Goal: Transaction & Acquisition: Purchase product/service

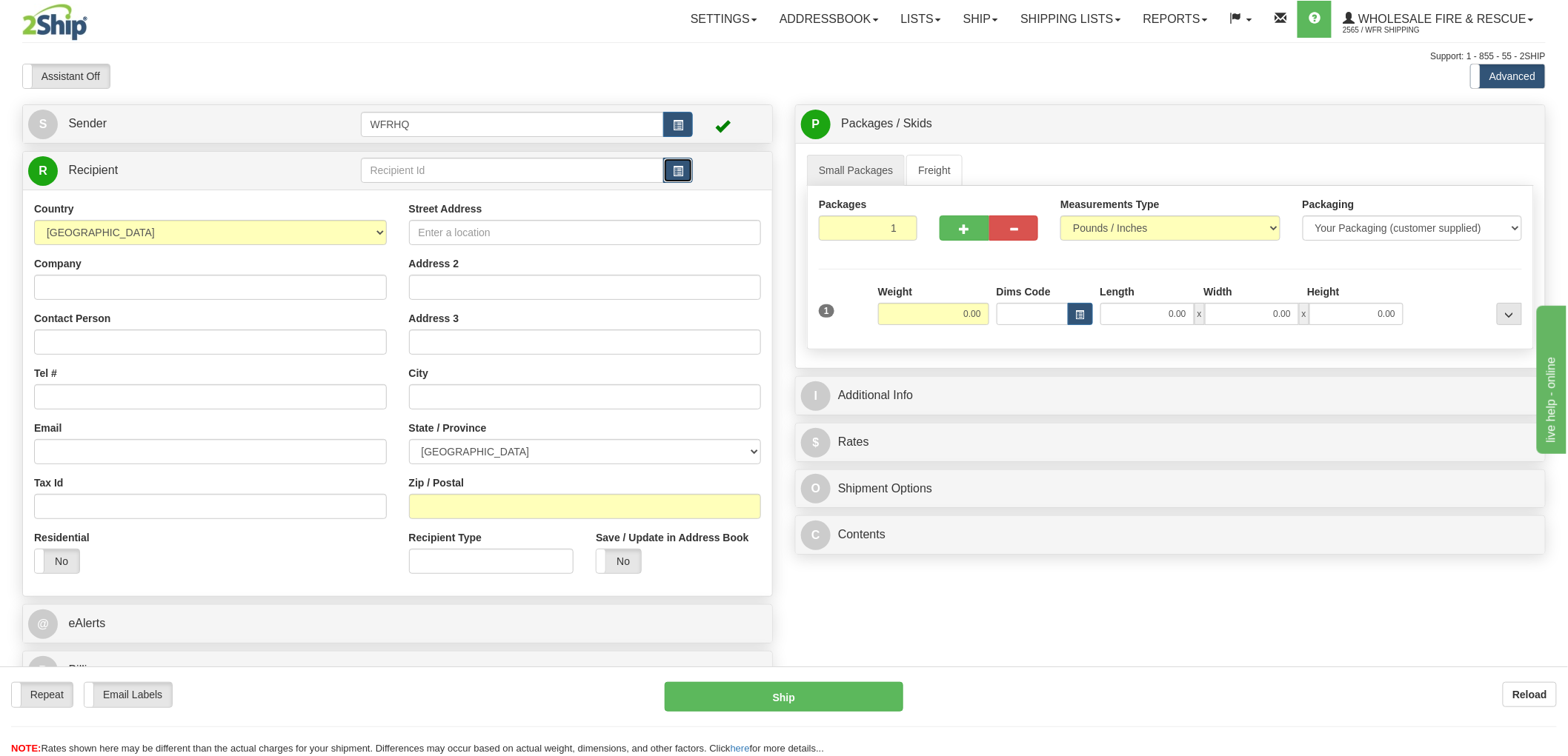
click at [670, 173] on button "button" at bounding box center [678, 170] width 30 height 25
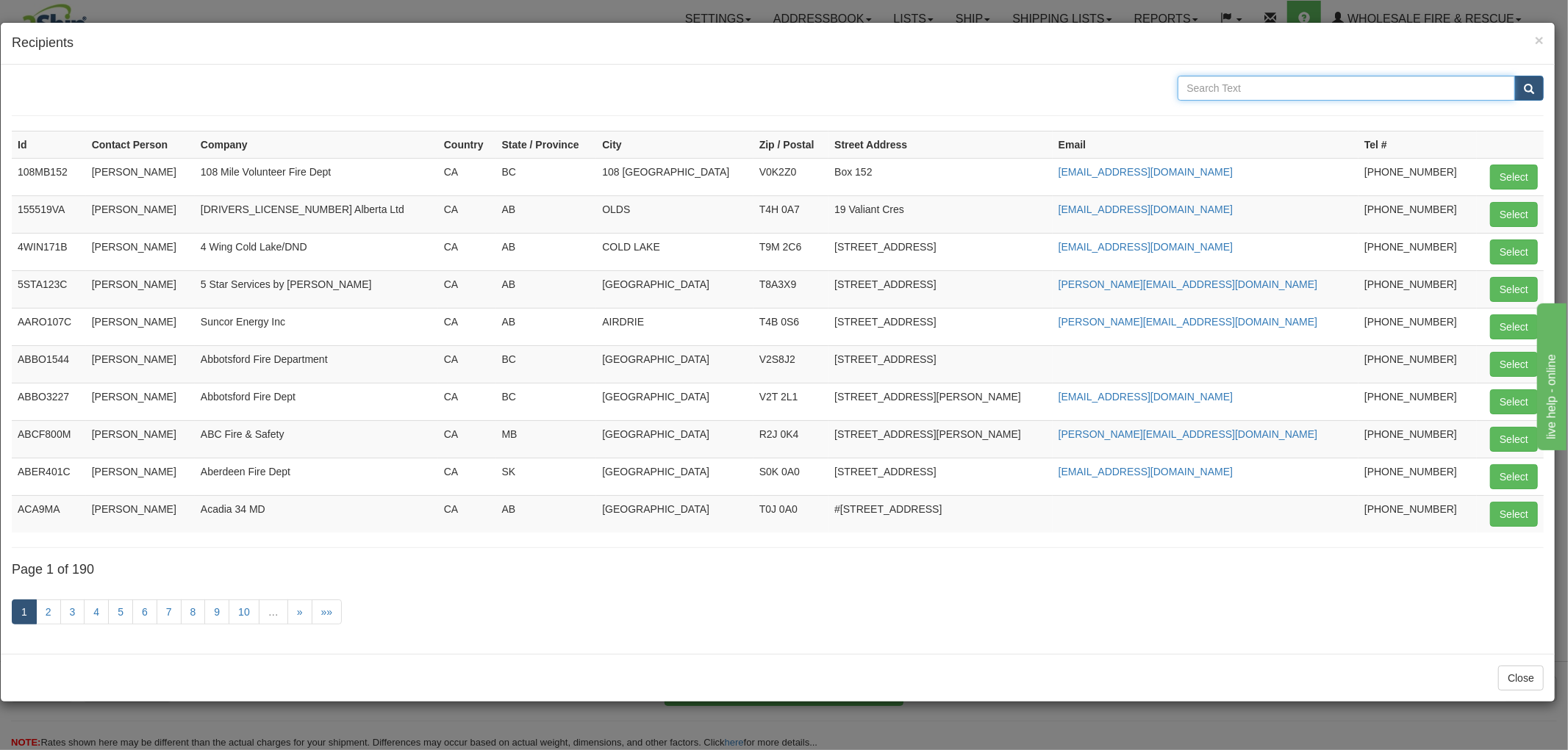
click at [1285, 88] on input "text" at bounding box center [1346, 88] width 338 height 25
type input "Assiniboine"
click at [1514, 76] on button "submit" at bounding box center [1529, 88] width 30 height 25
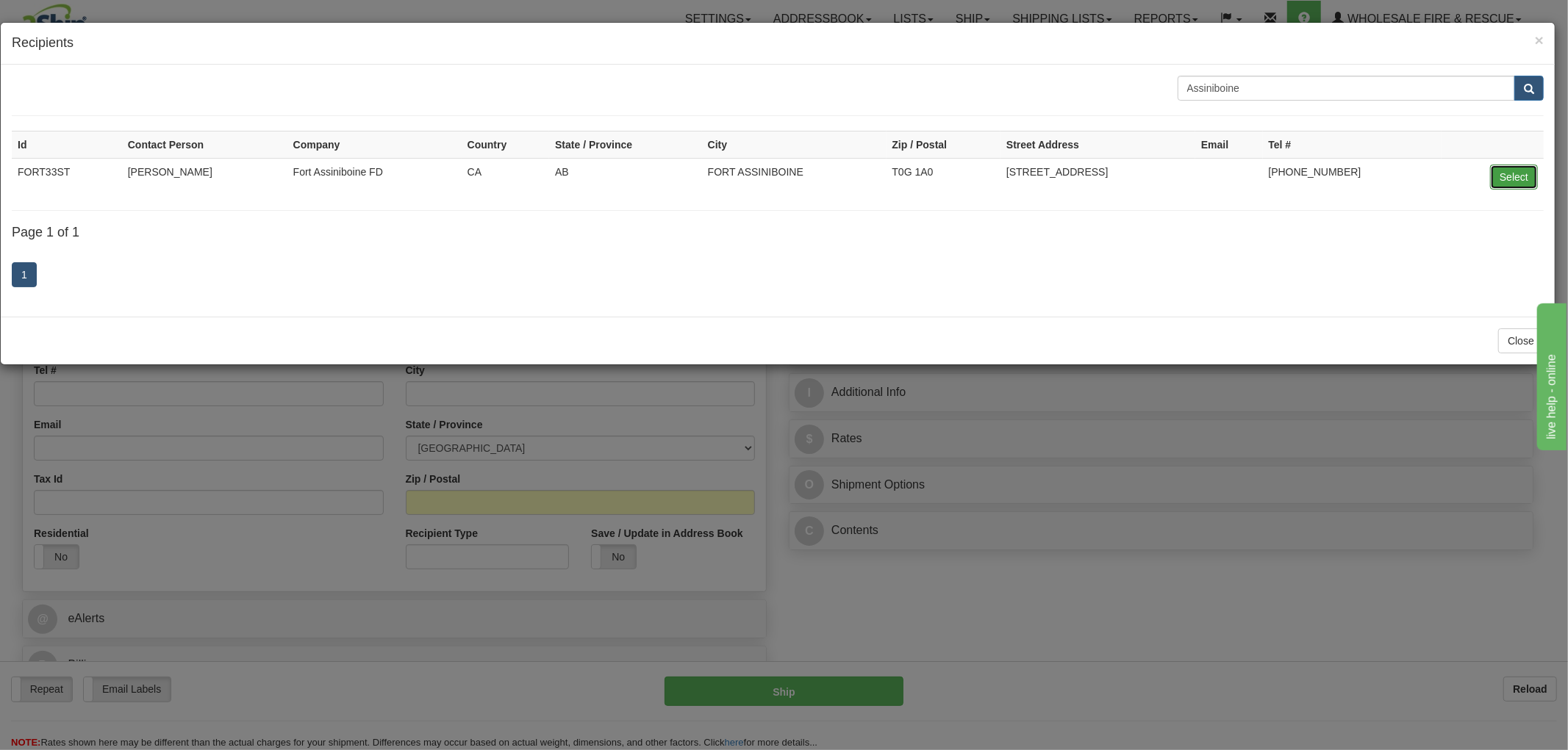
click at [1505, 174] on button "Select" at bounding box center [1513, 176] width 48 height 25
type input "FORT33ST"
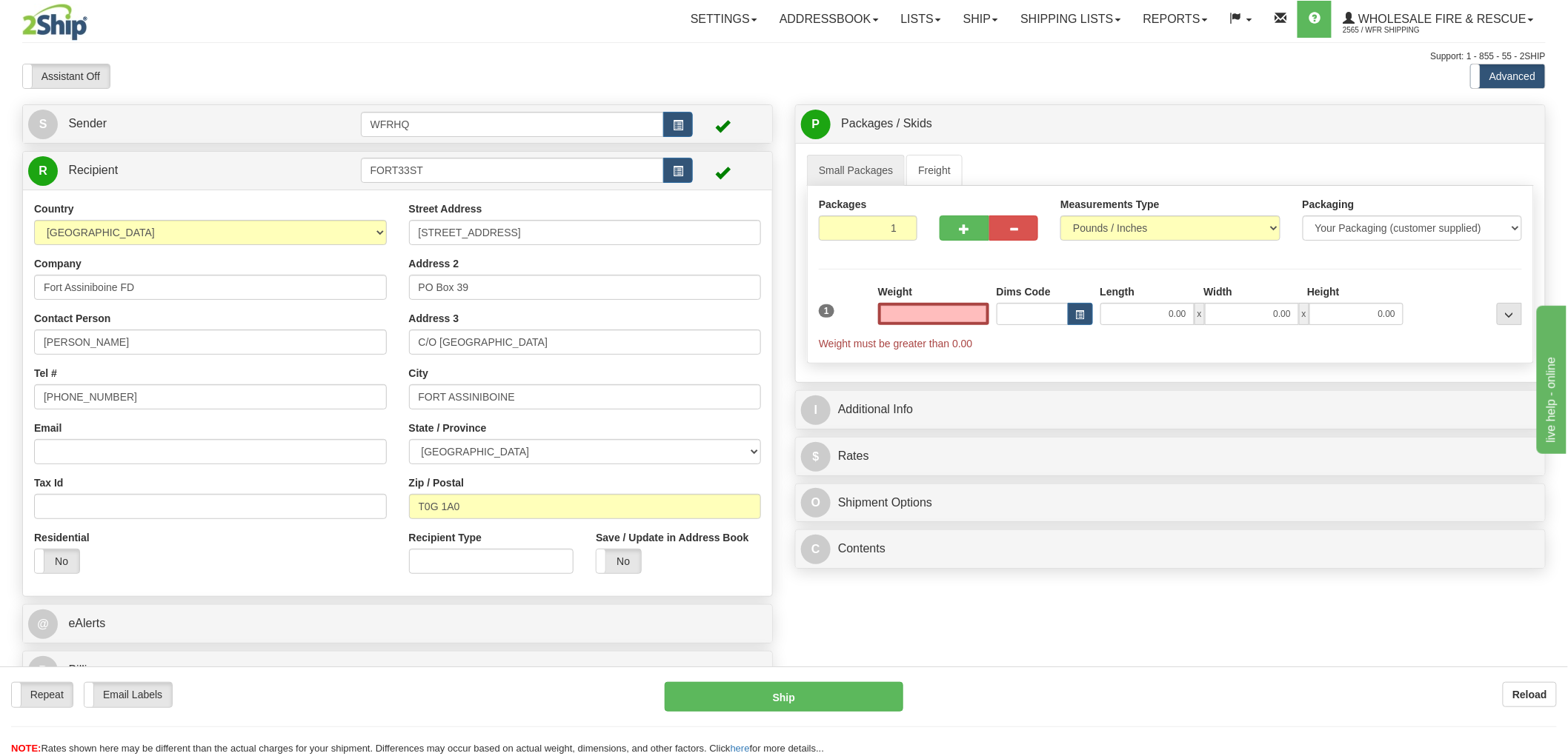
type input "0.00"
drag, startPoint x: 411, startPoint y: 292, endPoint x: 280, endPoint y: 292, distance: 131.0
click at [281, 292] on div "Country AFGHANISTAN ALAND ISLANDS ALBANIA ALGERIA AMERICAN SAMOA ANDORRA ANGOLA…" at bounding box center [397, 393] width 749 height 384
click at [631, 345] on input "C/O Woodlands County" at bounding box center [585, 342] width 352 height 25
click at [944, 314] on input "0.00" at bounding box center [933, 314] width 111 height 22
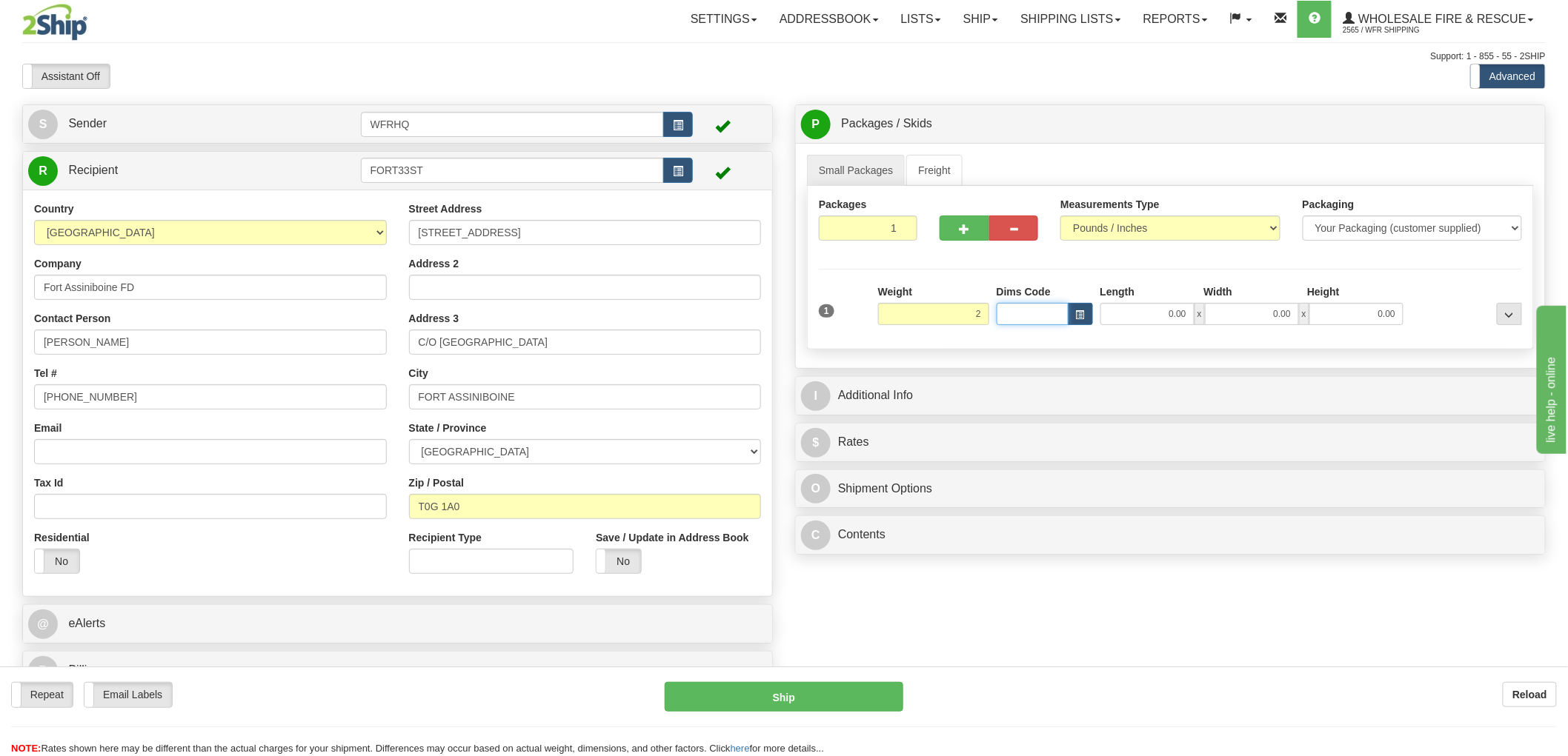
type input "2.00"
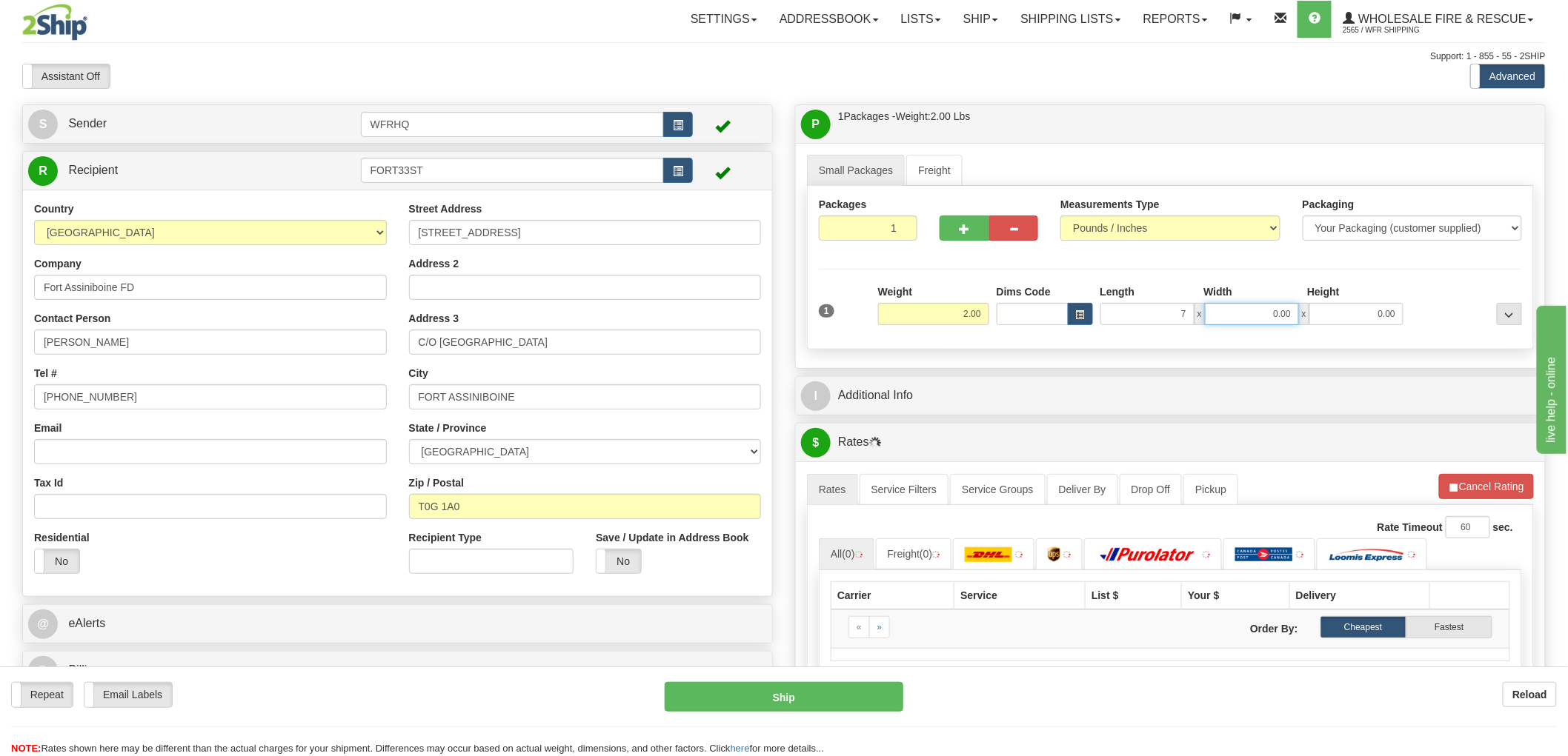
type input "7.00"
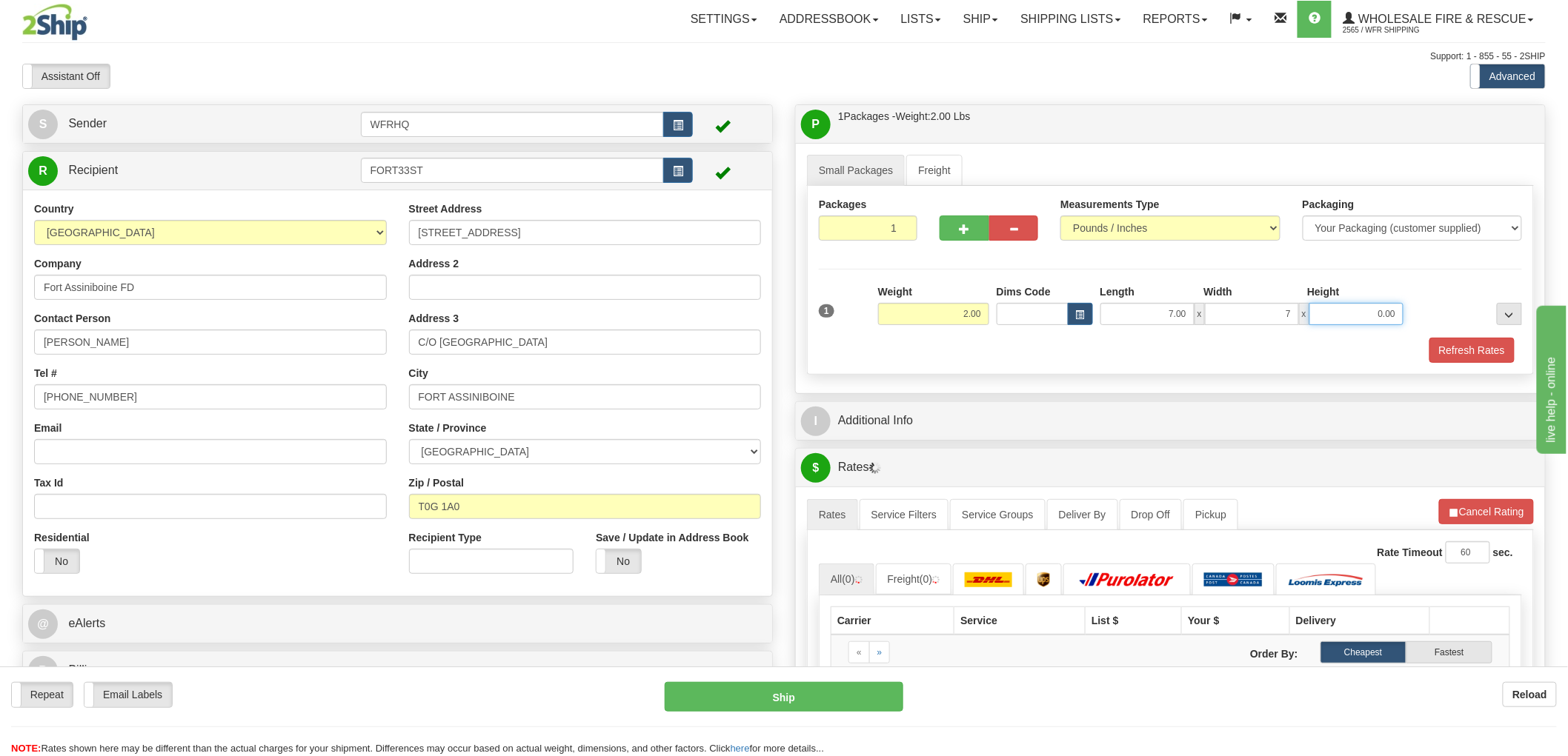
type input "7.00"
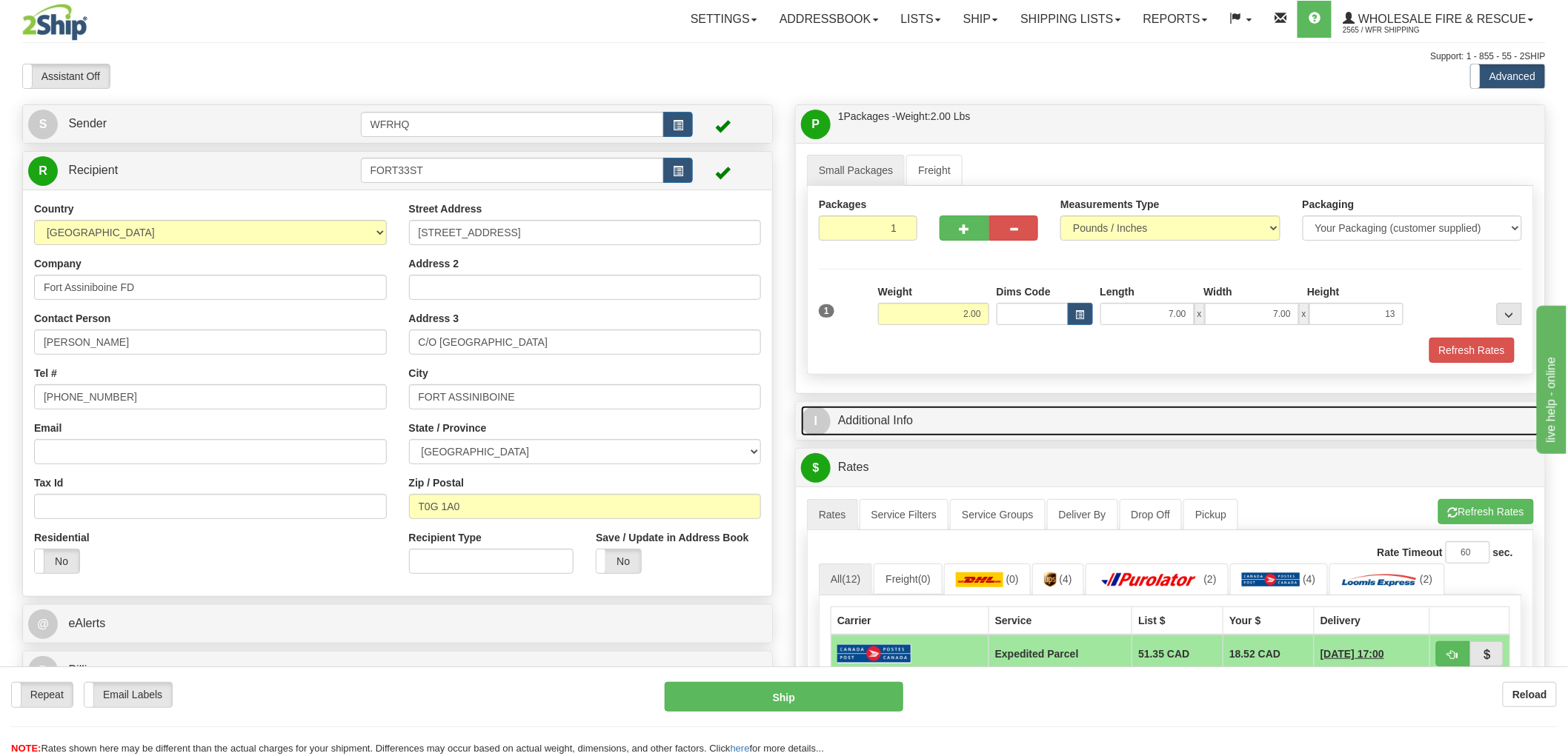
type input "13.00"
click at [871, 424] on link "I Additional Info" at bounding box center [1170, 420] width 739 height 31
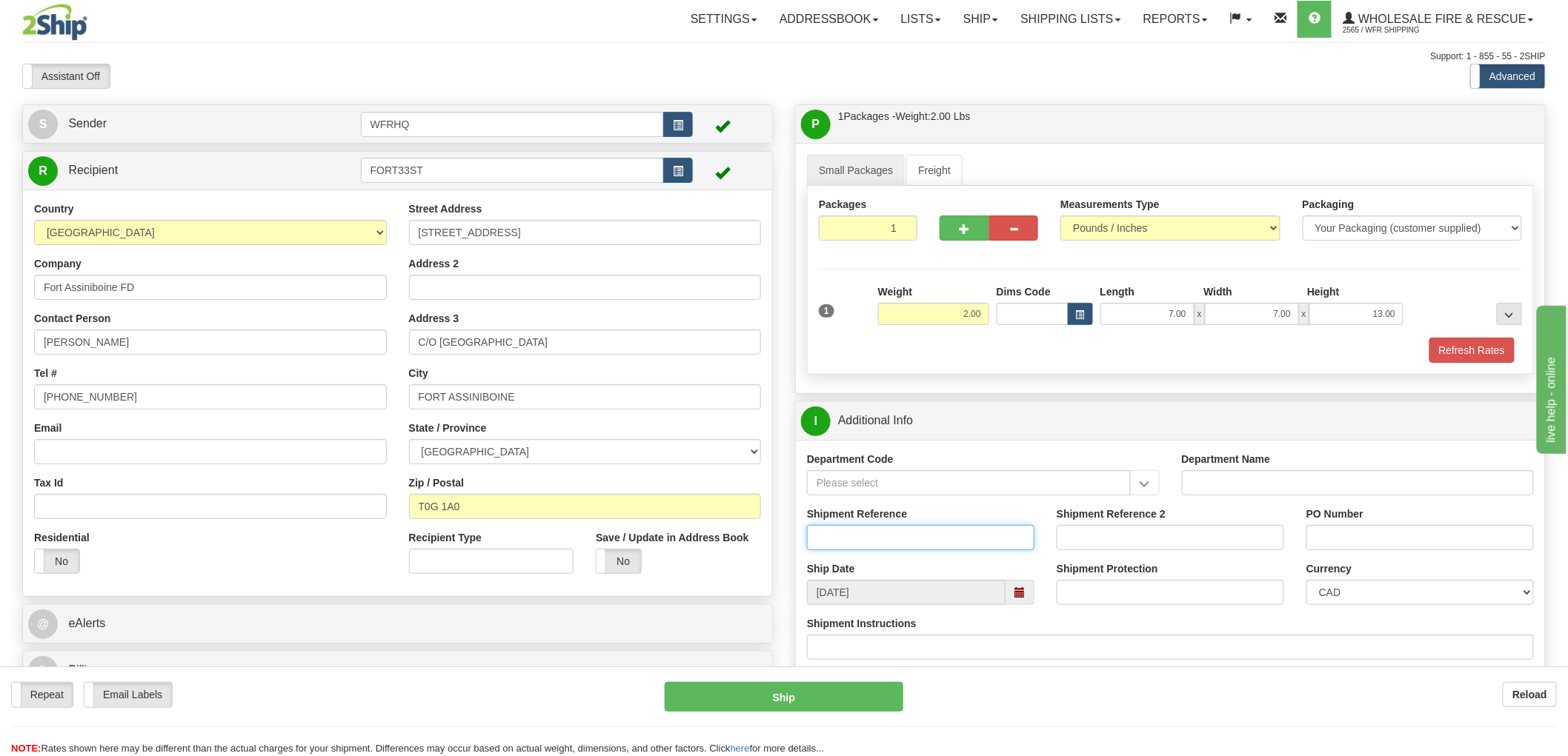
click at [887, 537] on input "Shipment Reference" at bounding box center [921, 538] width 228 height 25
type input "S46990 - 31115"
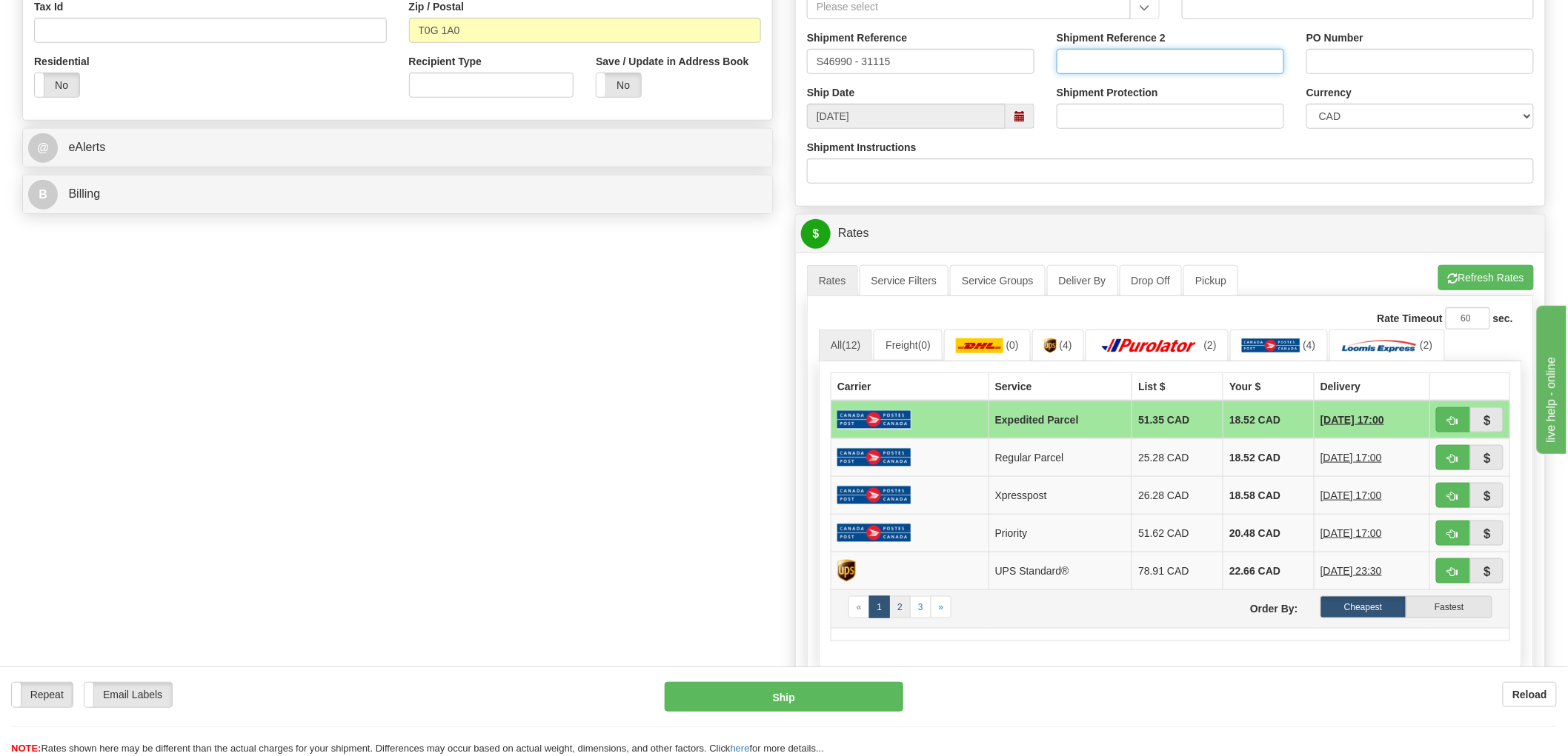
scroll to position [576, 0]
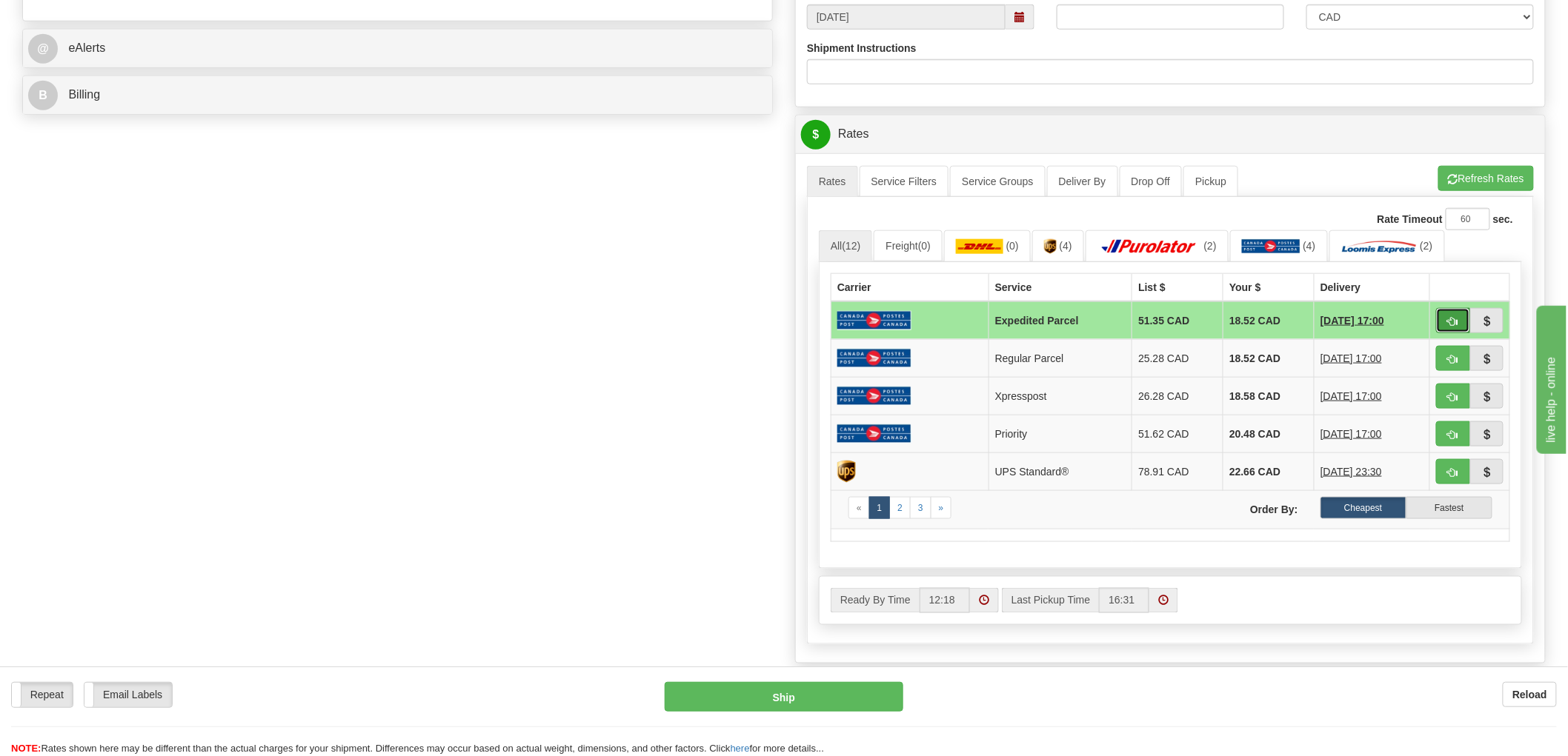
click at [1457, 317] on span "button" at bounding box center [1453, 321] width 11 height 10
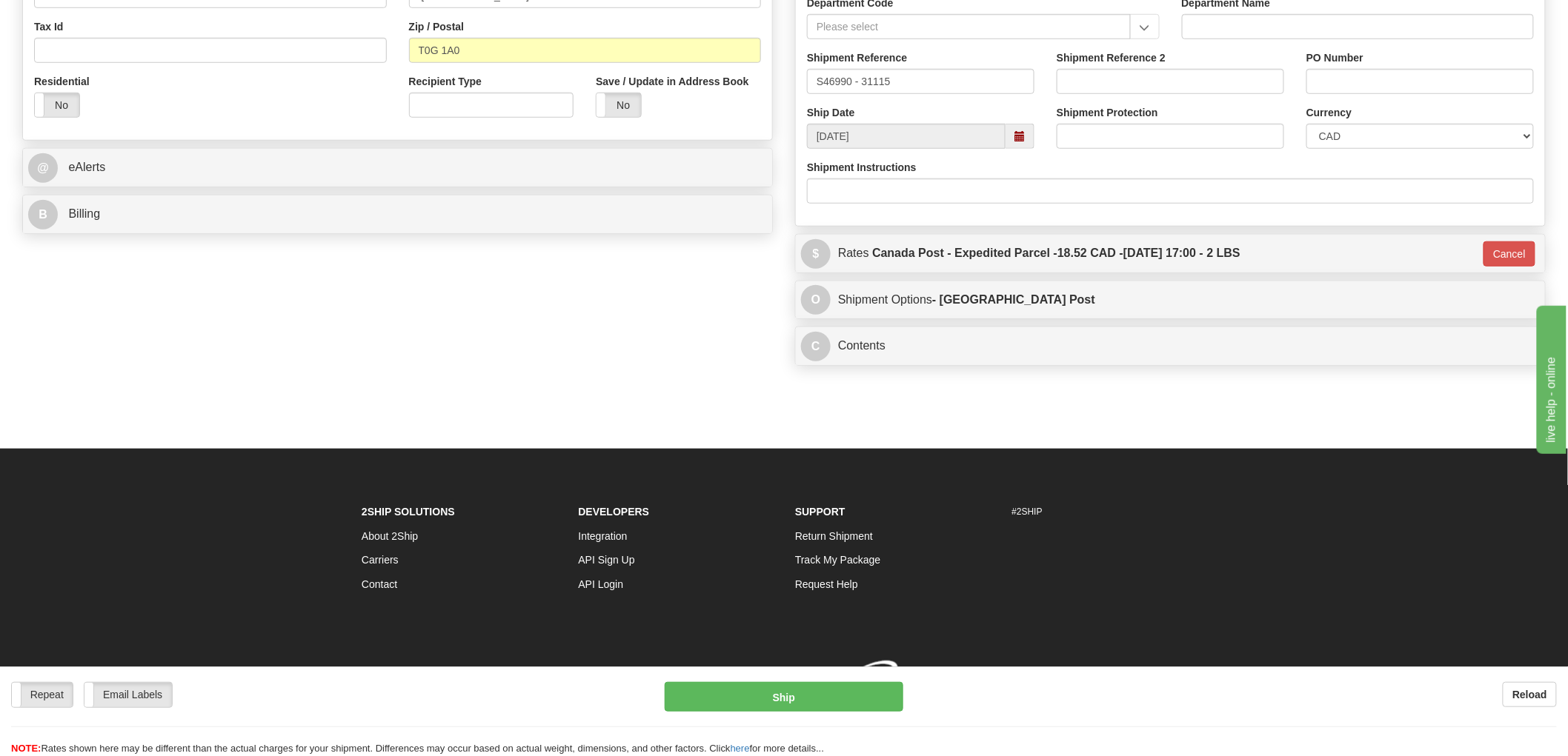
type input "DOM.EP"
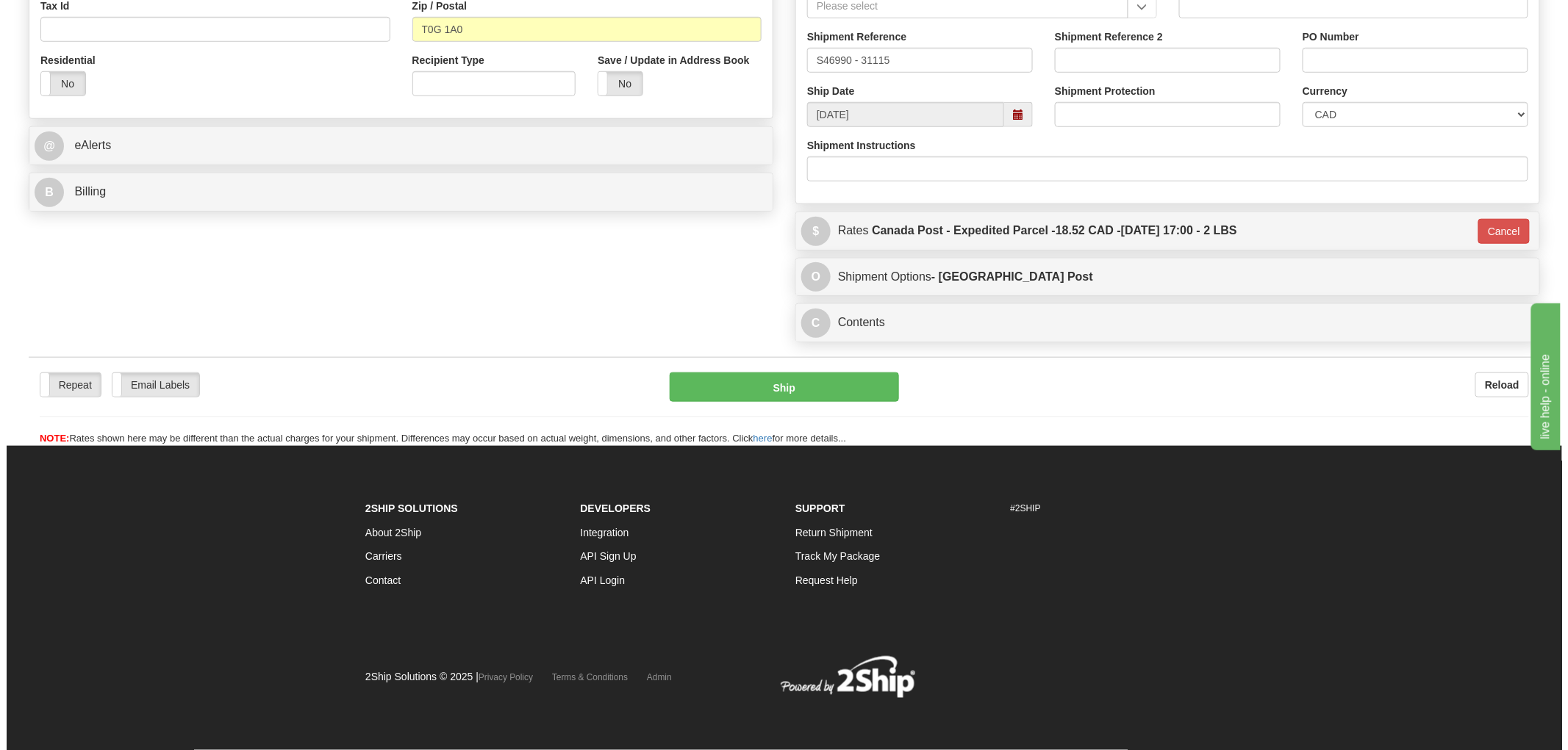
scroll to position [476, 0]
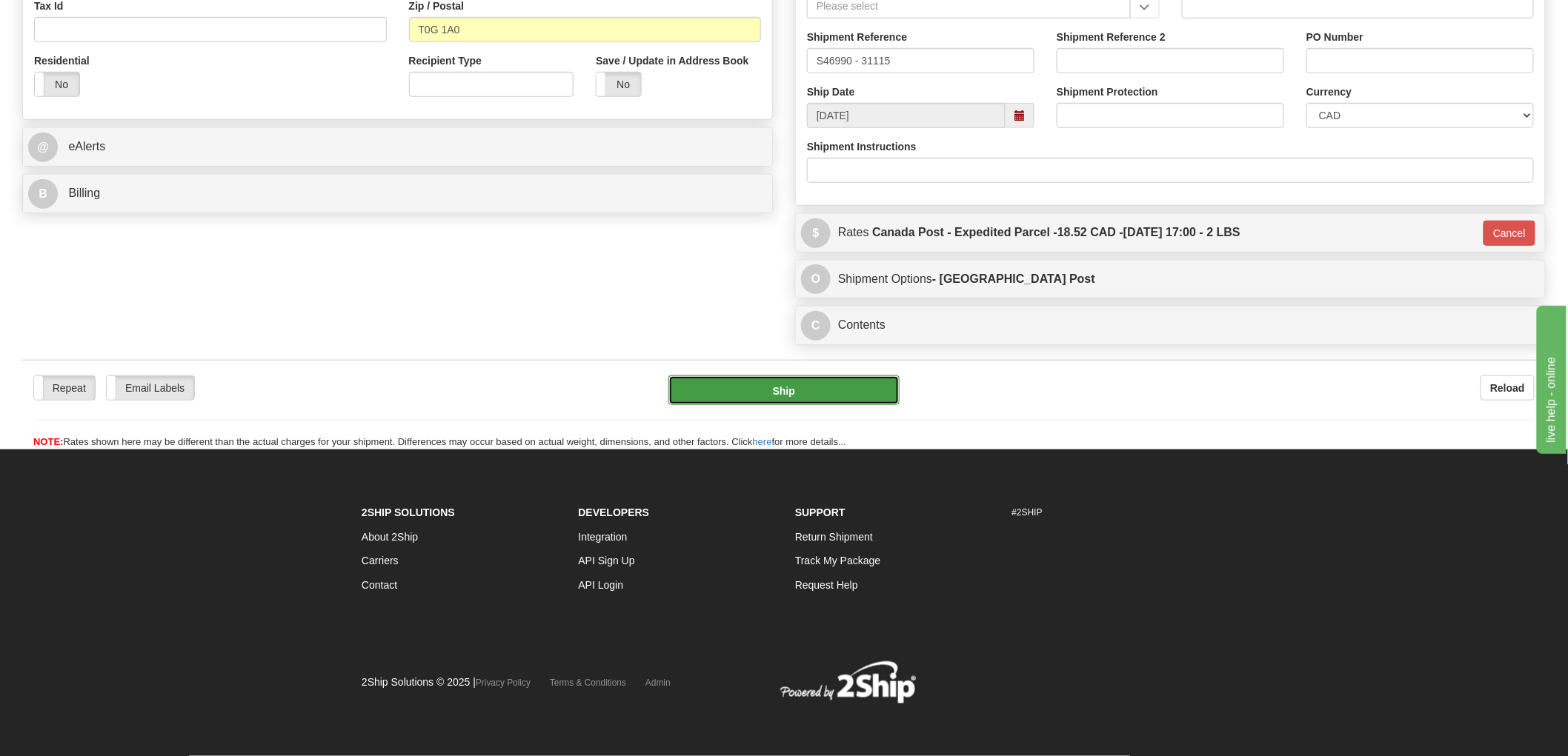
click at [835, 383] on button "Ship" at bounding box center [784, 391] width 232 height 30
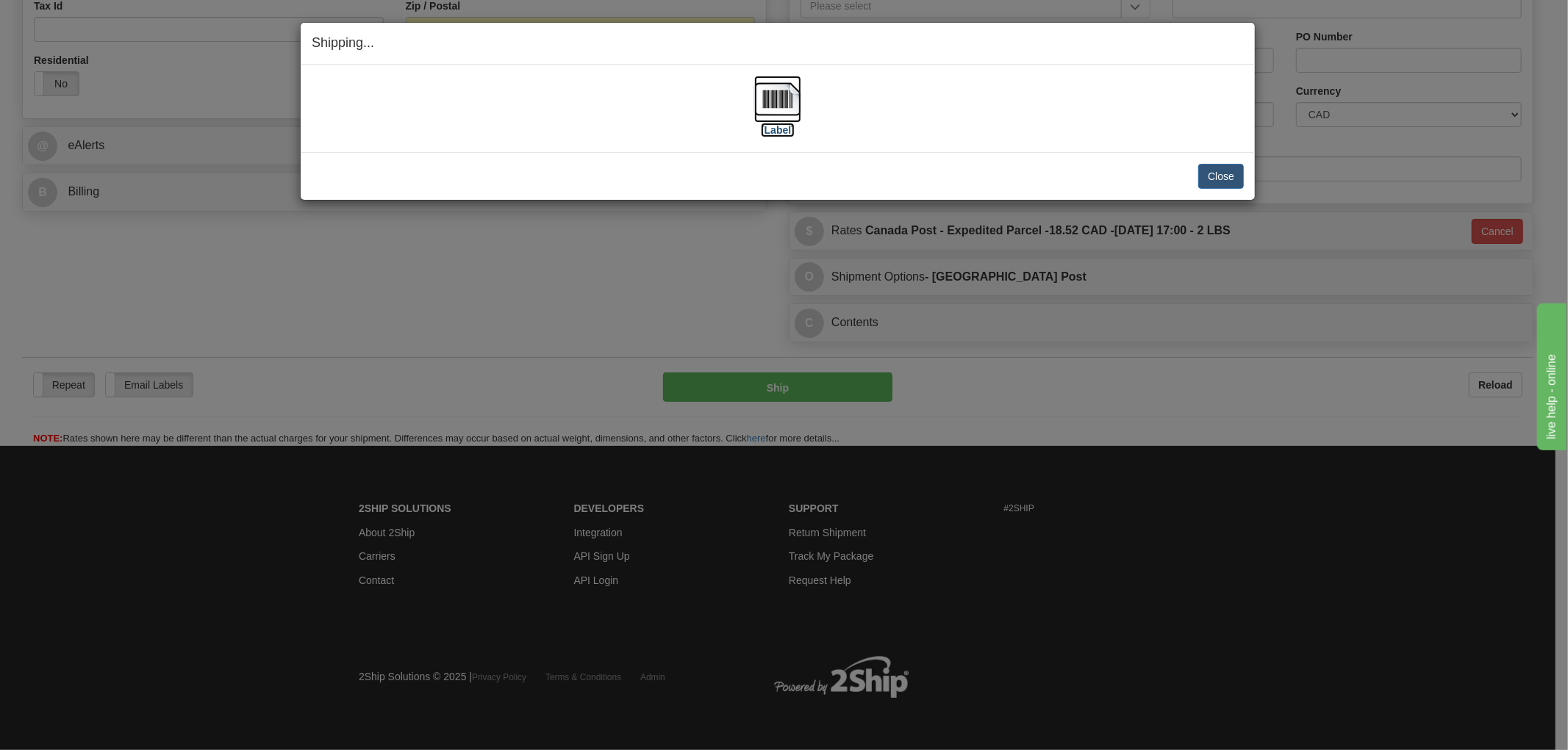
click at [792, 93] on img at bounding box center [778, 99] width 47 height 47
click at [902, 149] on div "[Label] IMPORTANT NOTICE Embassy / Consulate / Government Building / Hospital C…" at bounding box center [778, 108] width 954 height 88
click at [1213, 173] on button "Close" at bounding box center [1220, 176] width 45 height 25
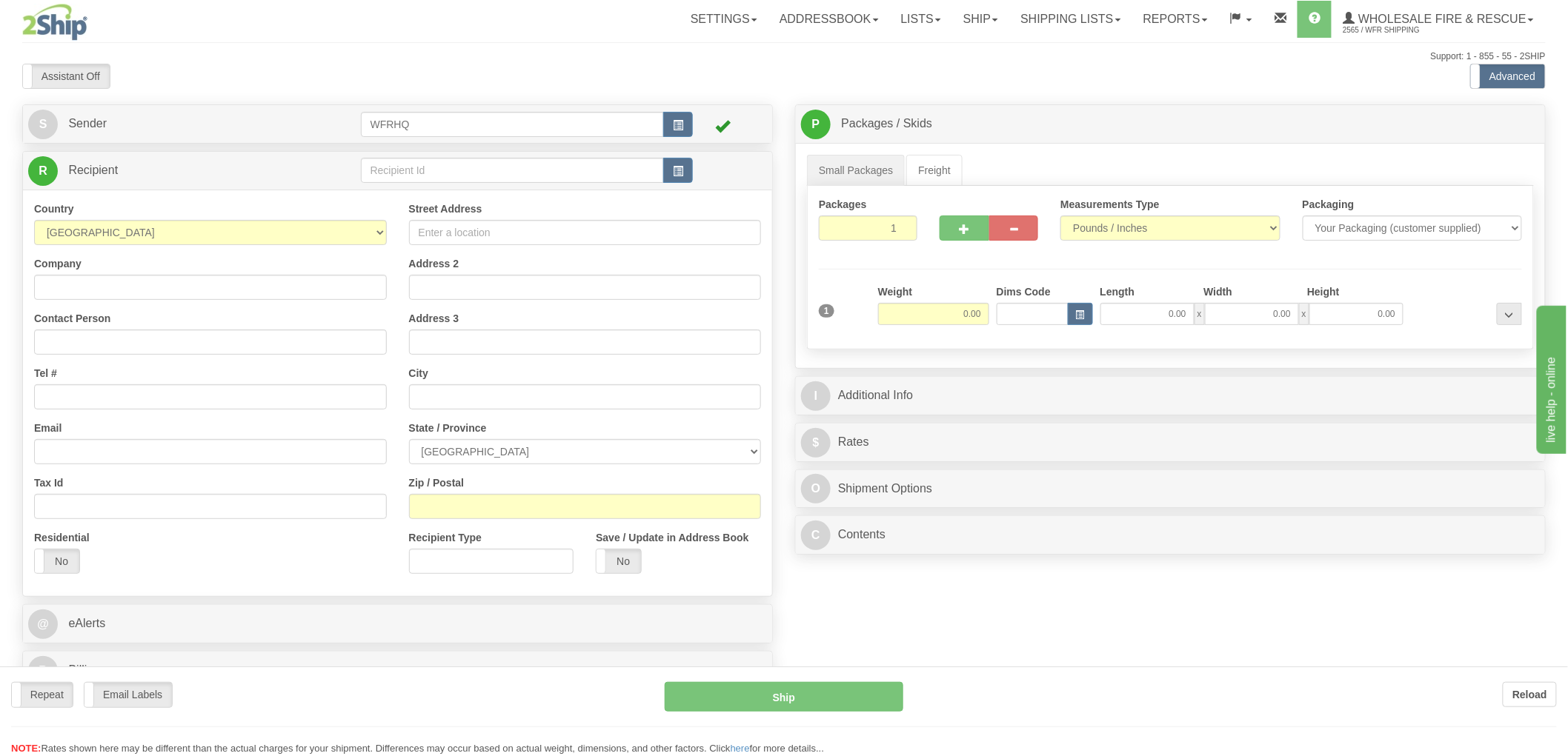
click at [678, 174] on div "Toggle navigation Settings Shipping Preferences Fields Preferences New" at bounding box center [784, 386] width 1568 height 774
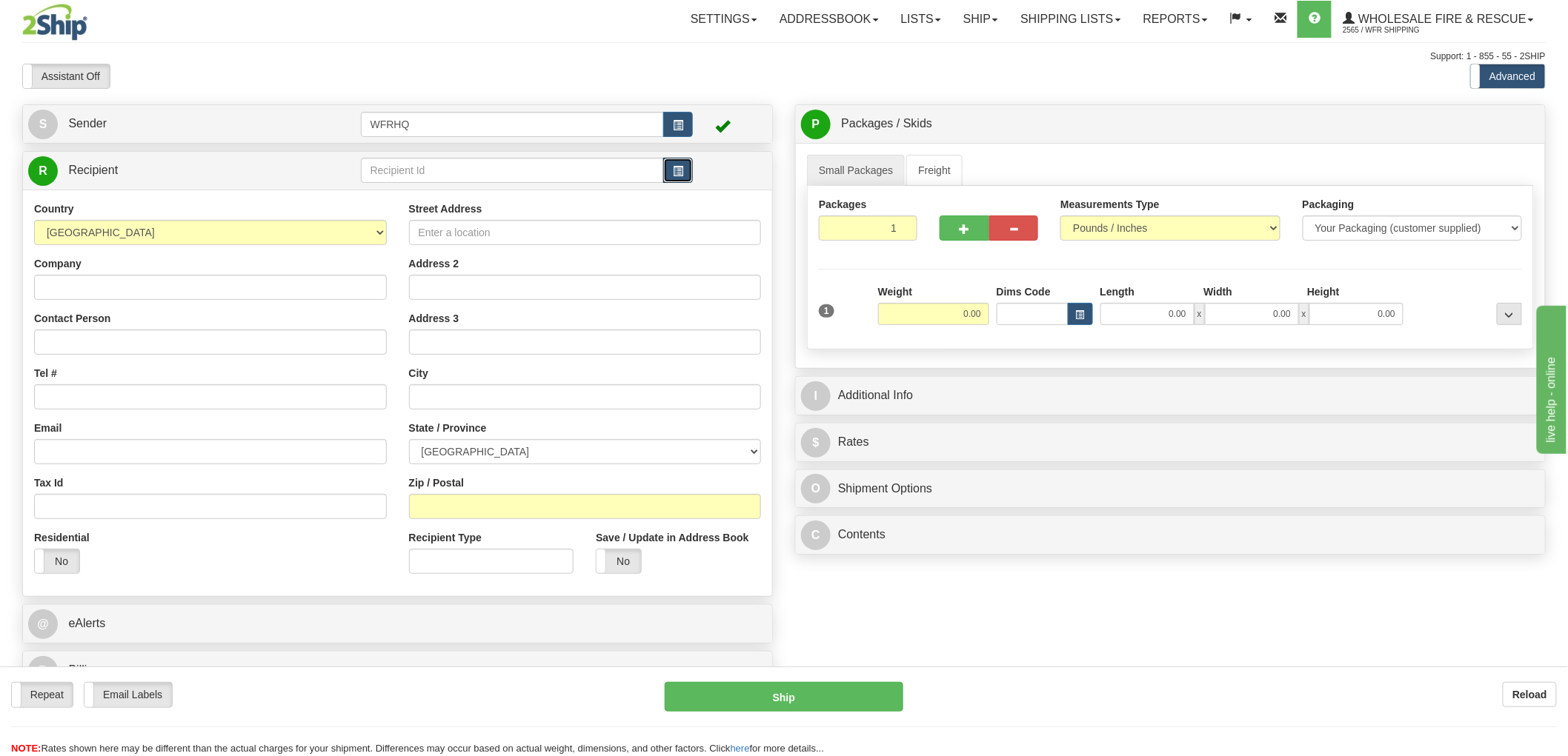
click at [678, 174] on span "button" at bounding box center [678, 171] width 11 height 10
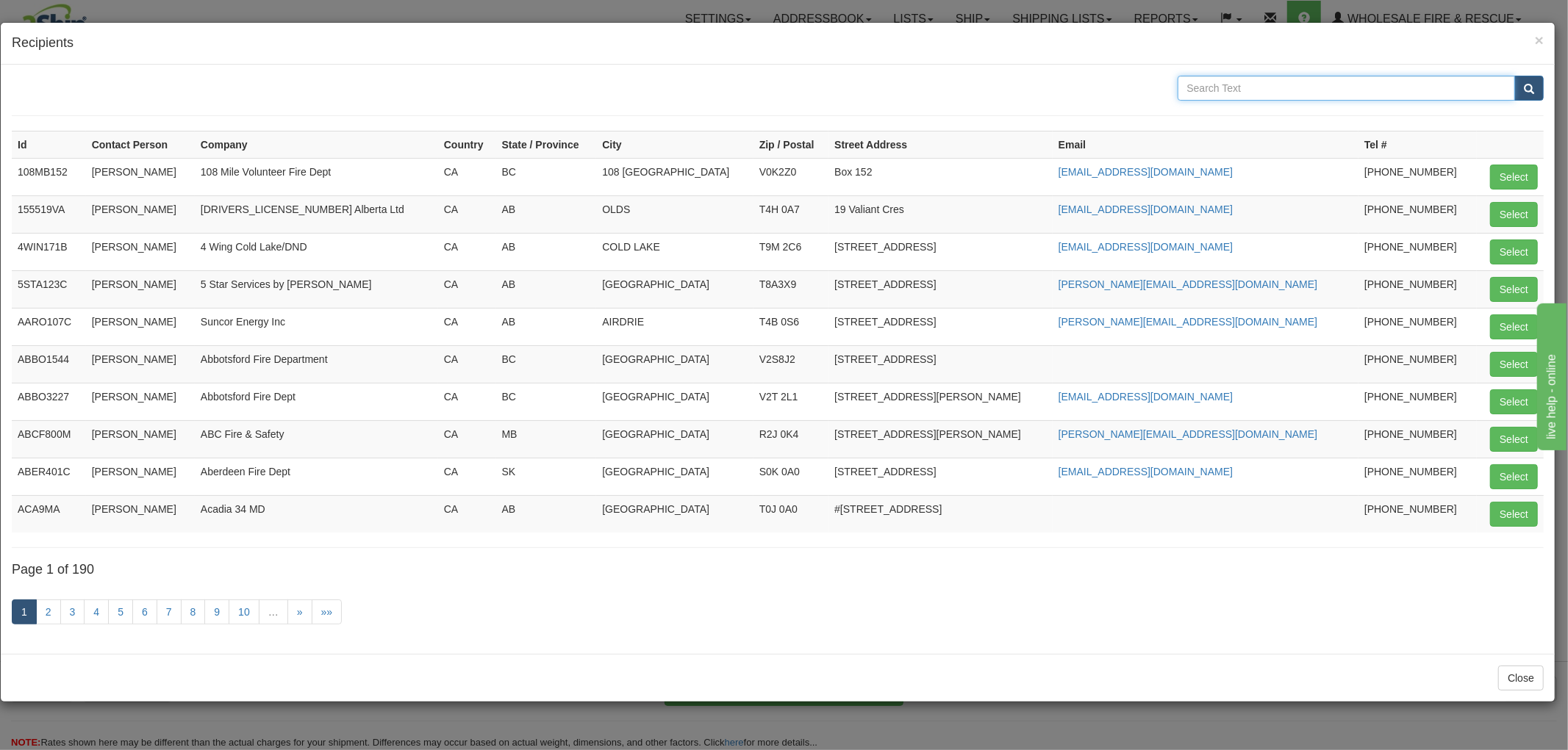
click at [1287, 97] on input "text" at bounding box center [1346, 88] width 338 height 25
type input "Lethbridge"
click at [1514, 76] on button "submit" at bounding box center [1529, 88] width 30 height 25
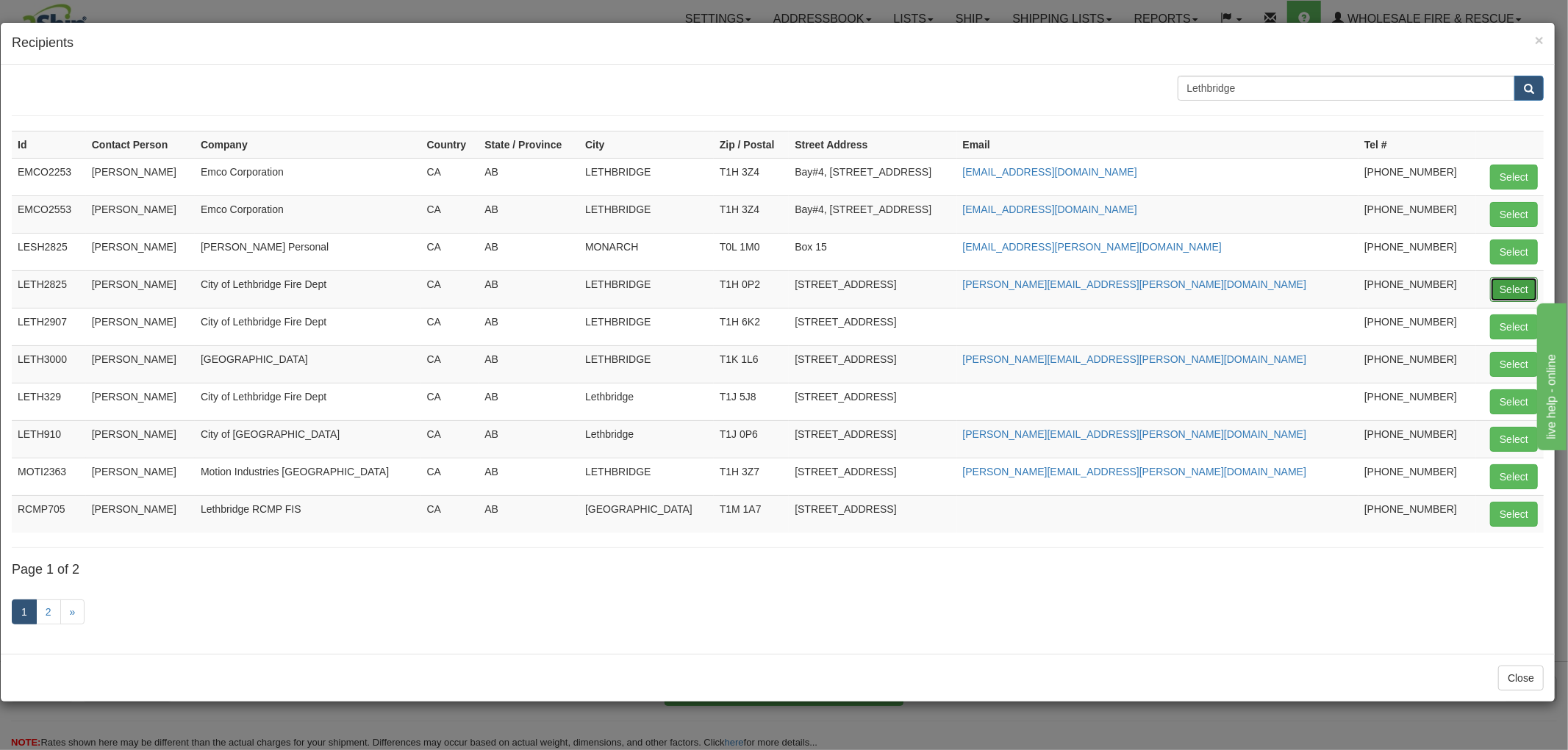
click at [1508, 289] on button "Select" at bounding box center [1513, 289] width 48 height 25
type input "LETH2825"
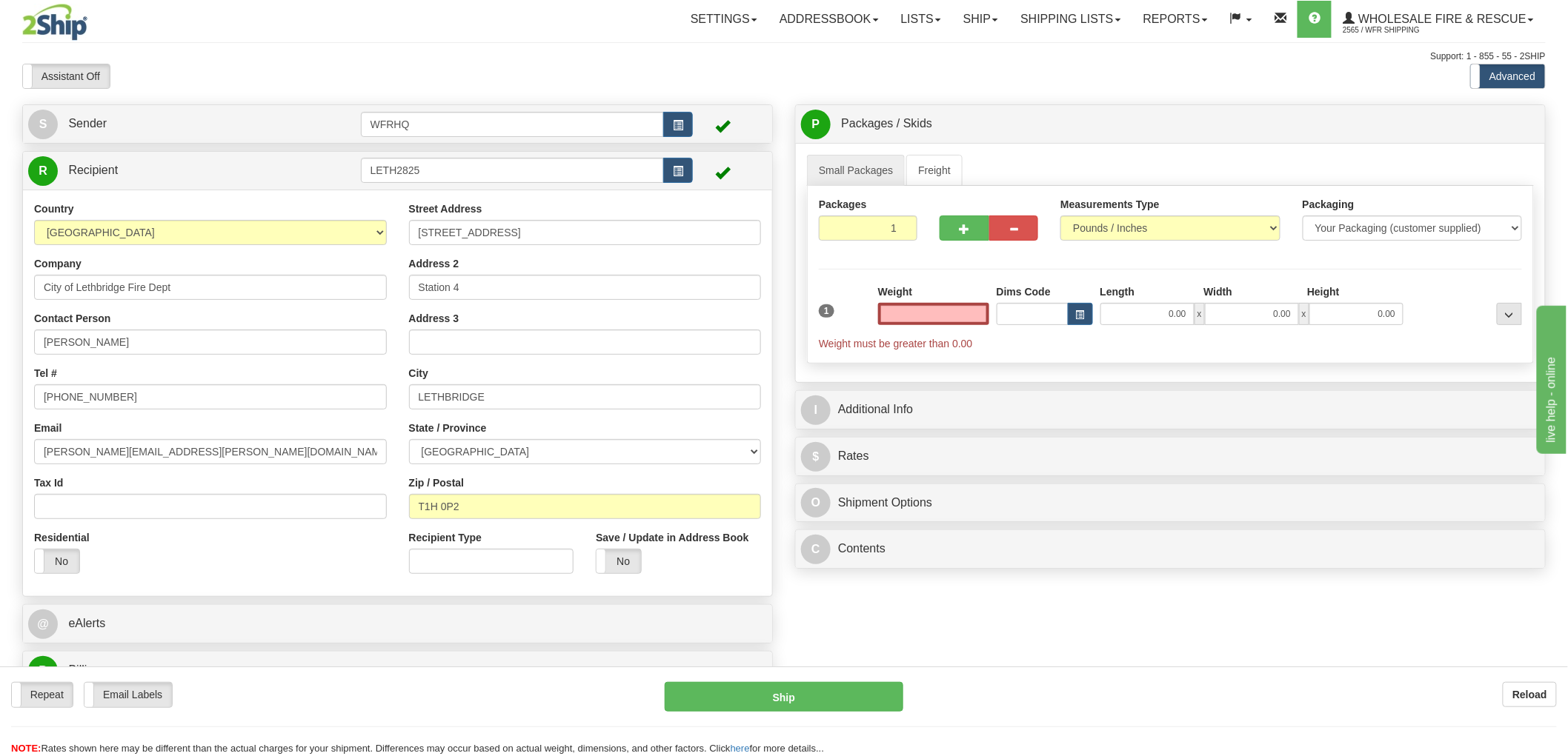
type input "0.00"
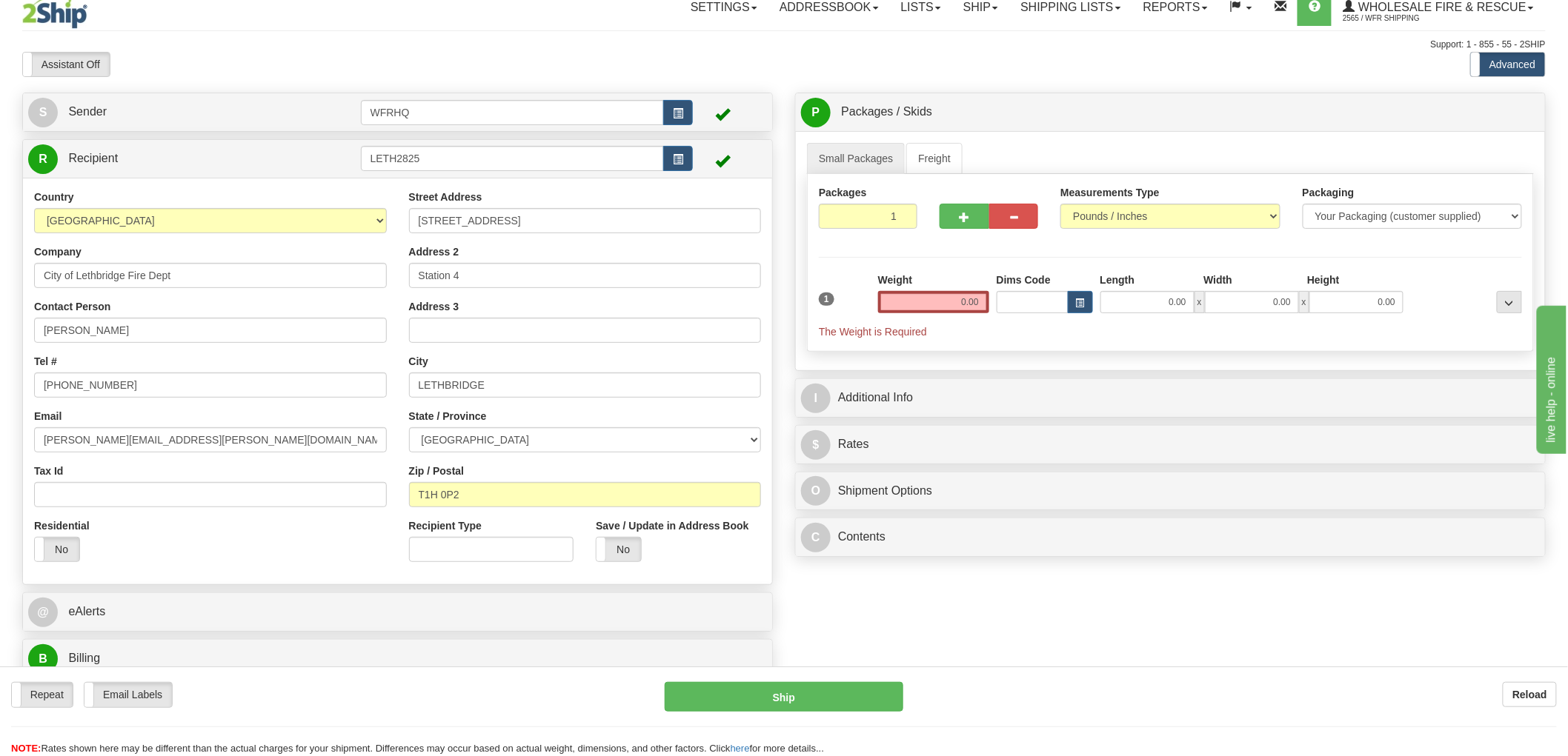
scroll to position [165, 0]
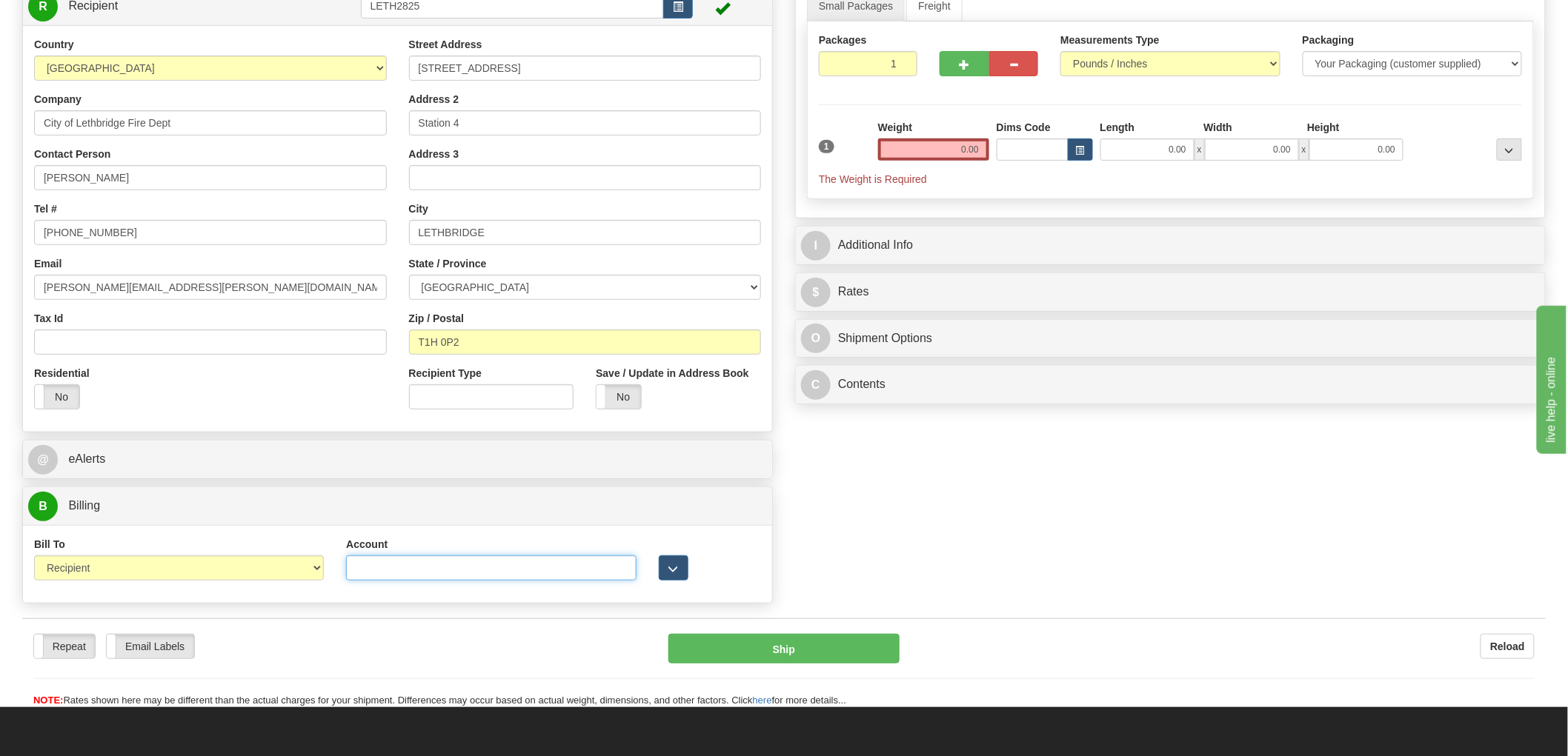
click at [448, 566] on input "Account" at bounding box center [491, 568] width 290 height 25
paste input "B57439"
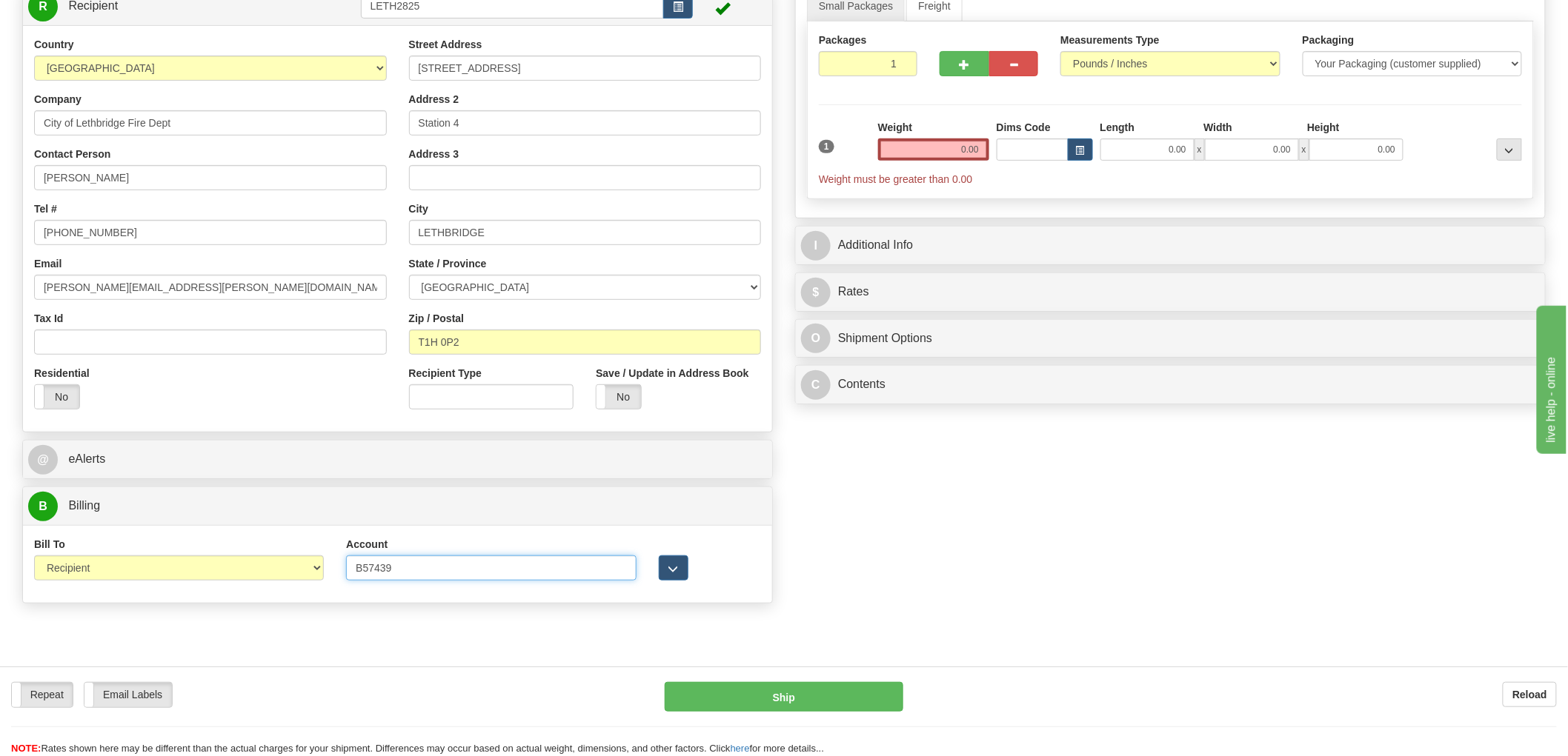
scroll to position [0, 0]
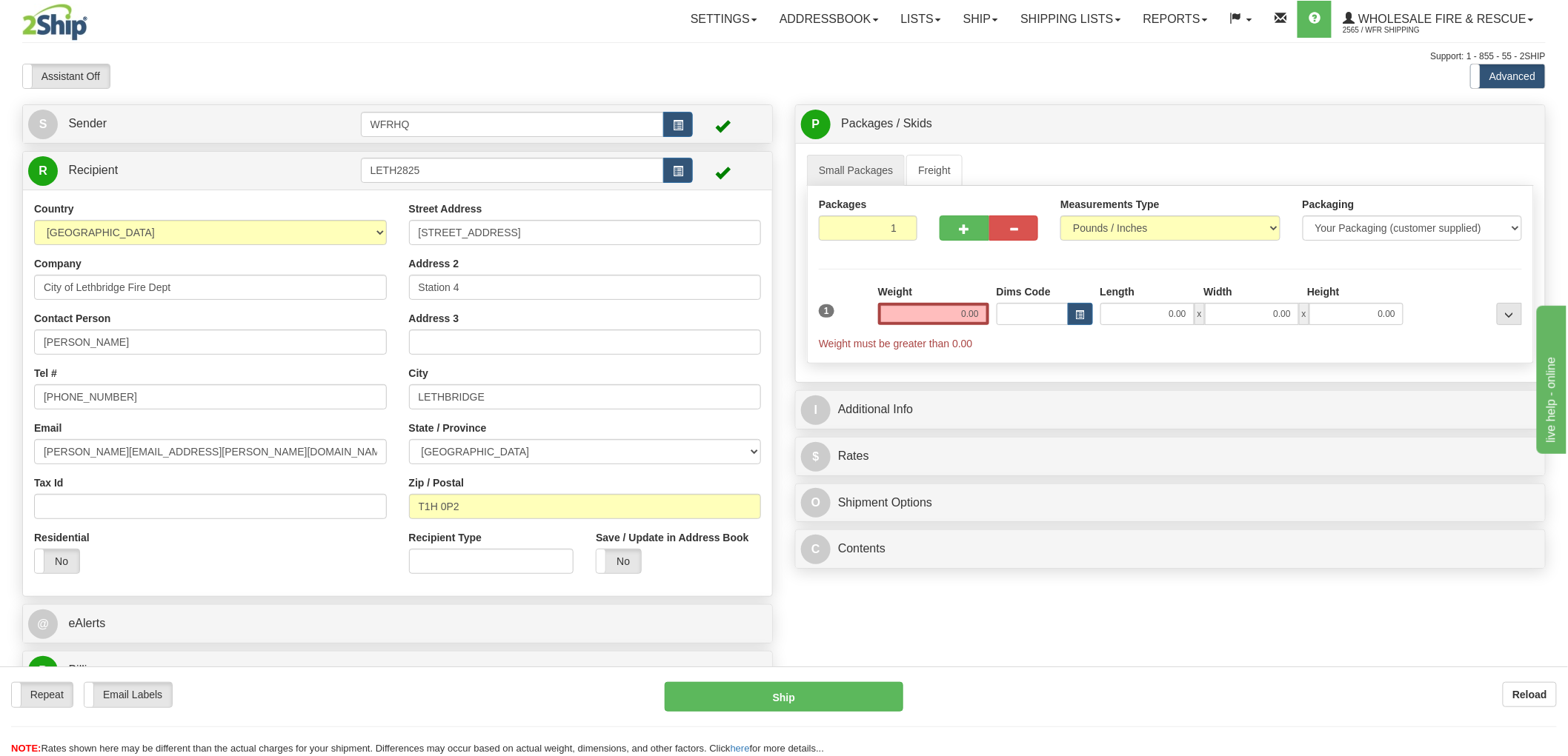
type input "B57439"
click at [956, 327] on div "Weight 0.00" at bounding box center [933, 310] width 118 height 52
click at [967, 314] on input "0.00" at bounding box center [933, 314] width 111 height 22
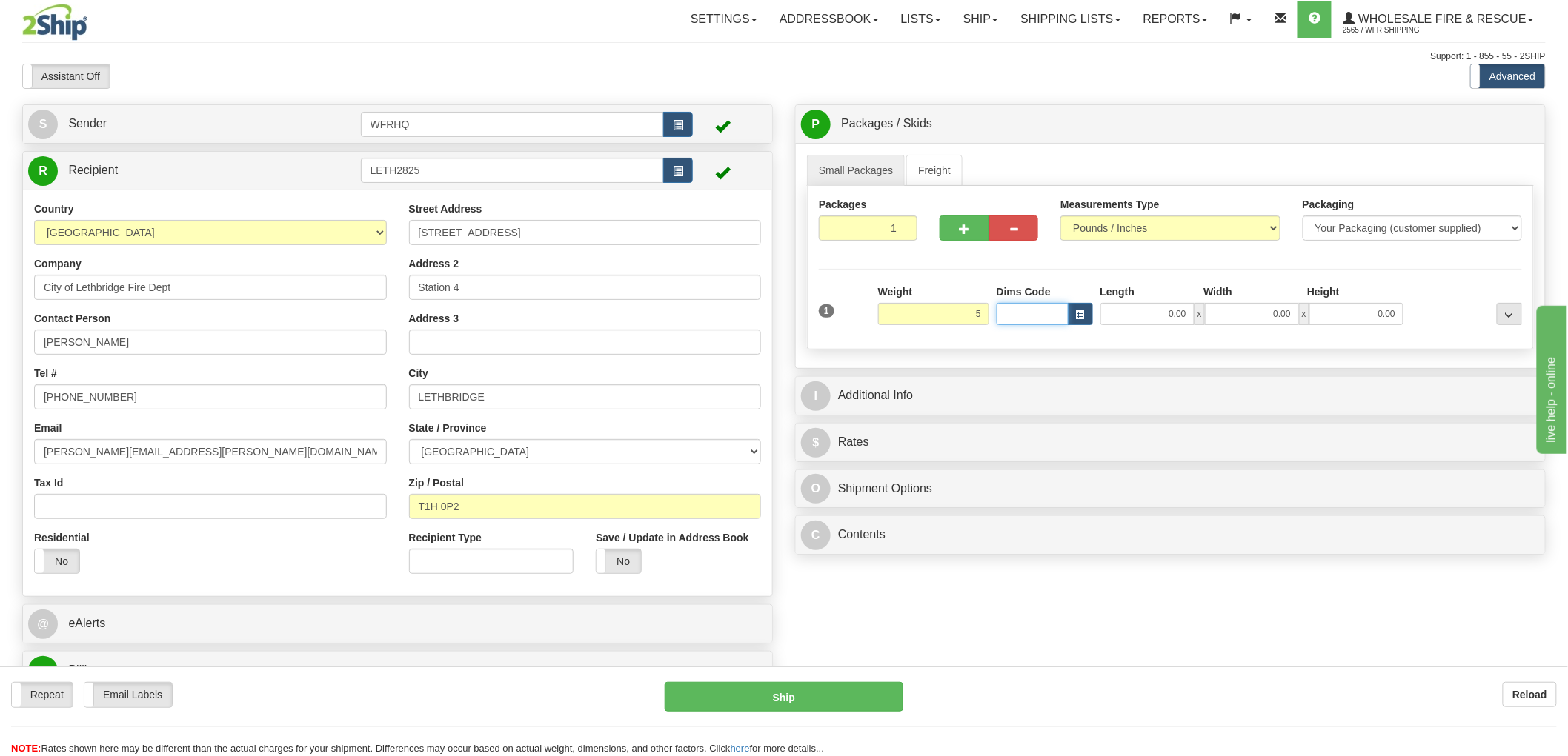
type input "5.00"
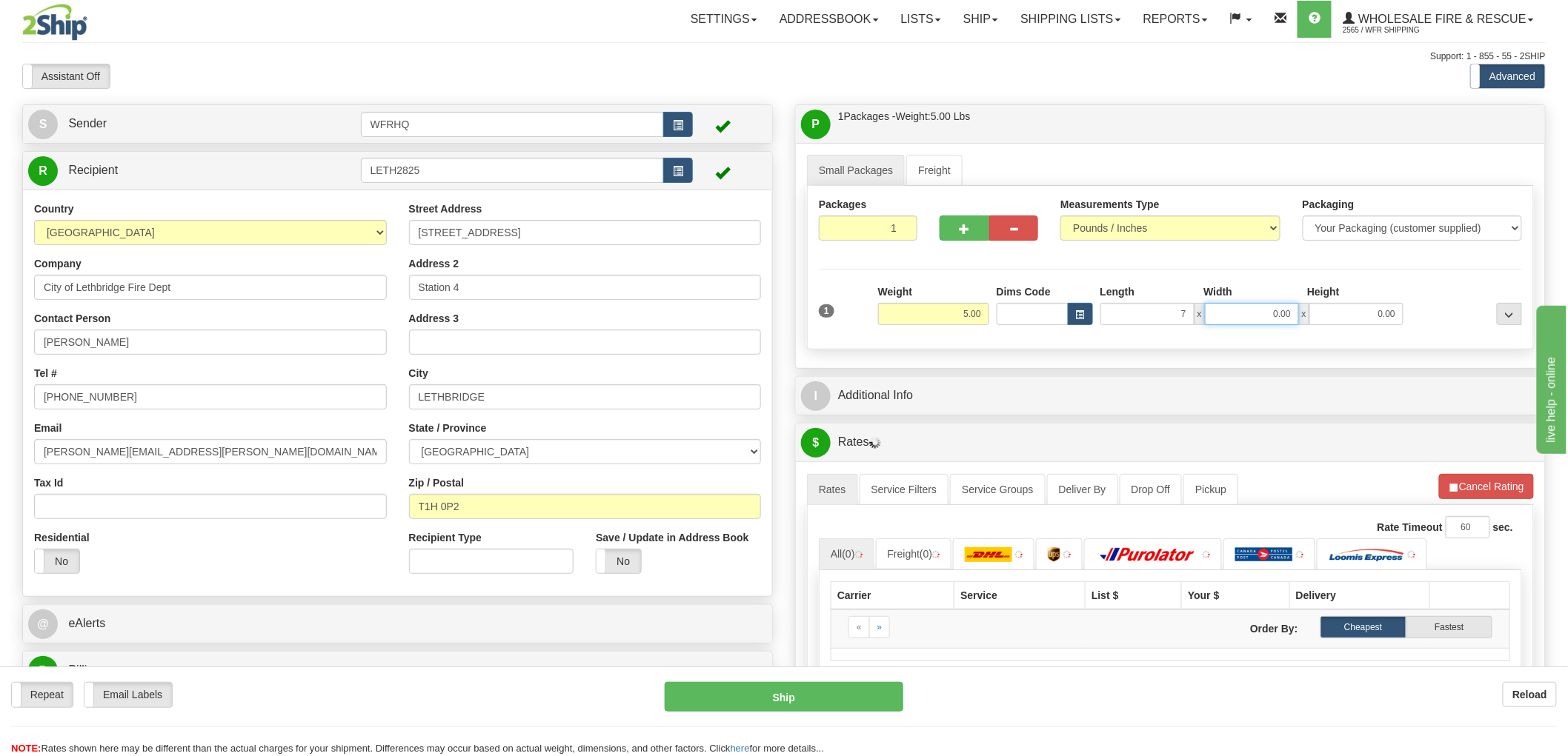
type input "7.00"
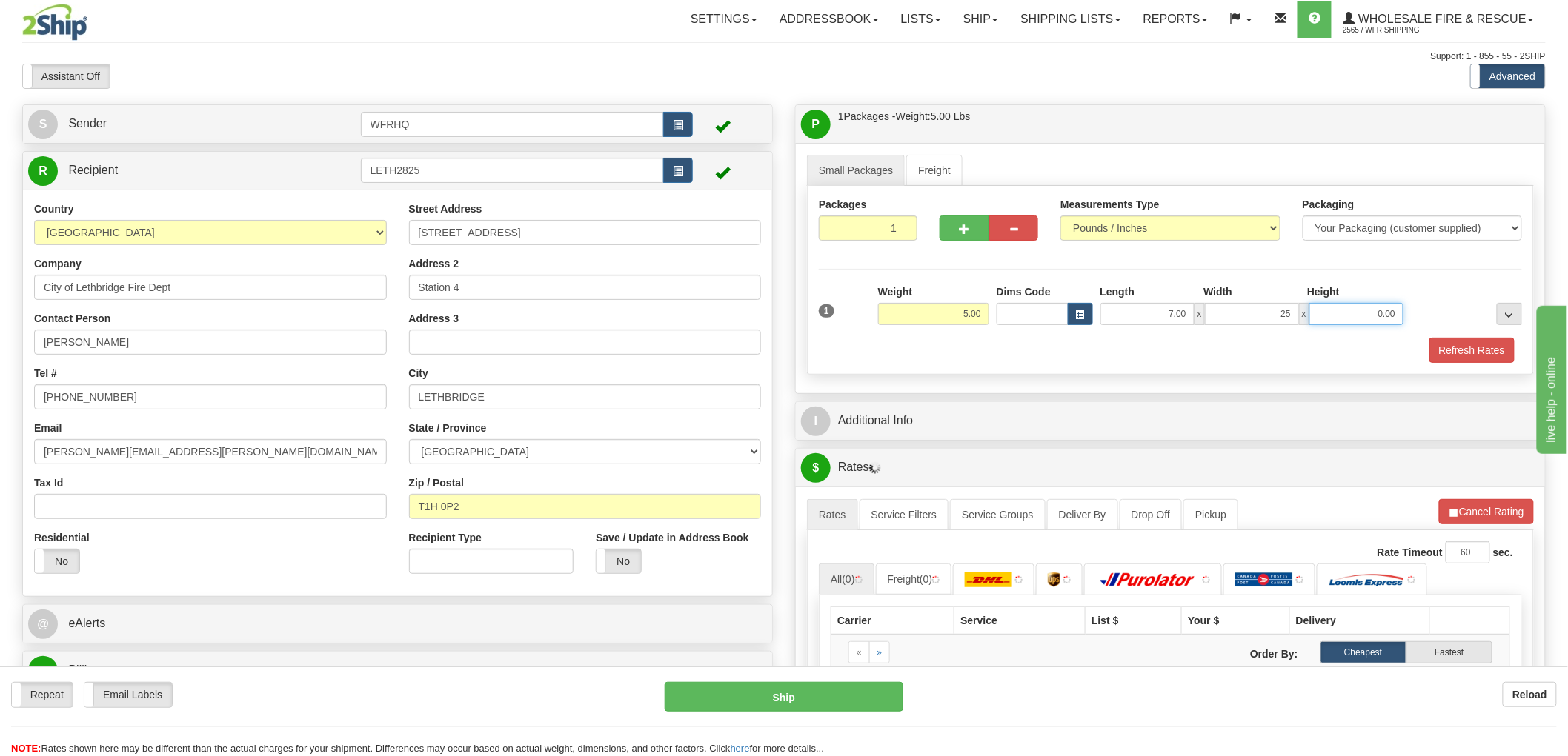
type input "25.00"
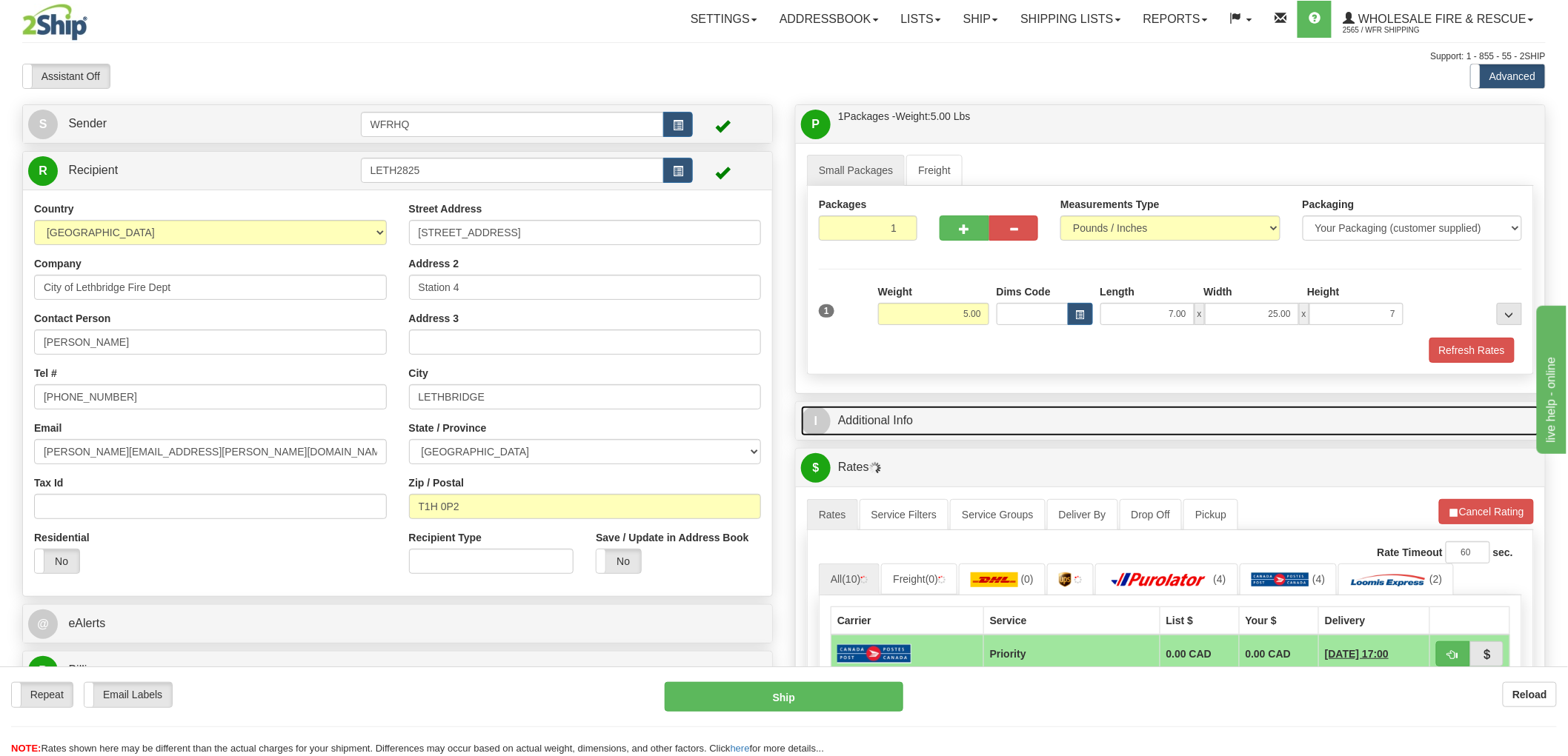
type input "7.00"
click at [885, 424] on link "I Additional Info" at bounding box center [1170, 420] width 739 height 31
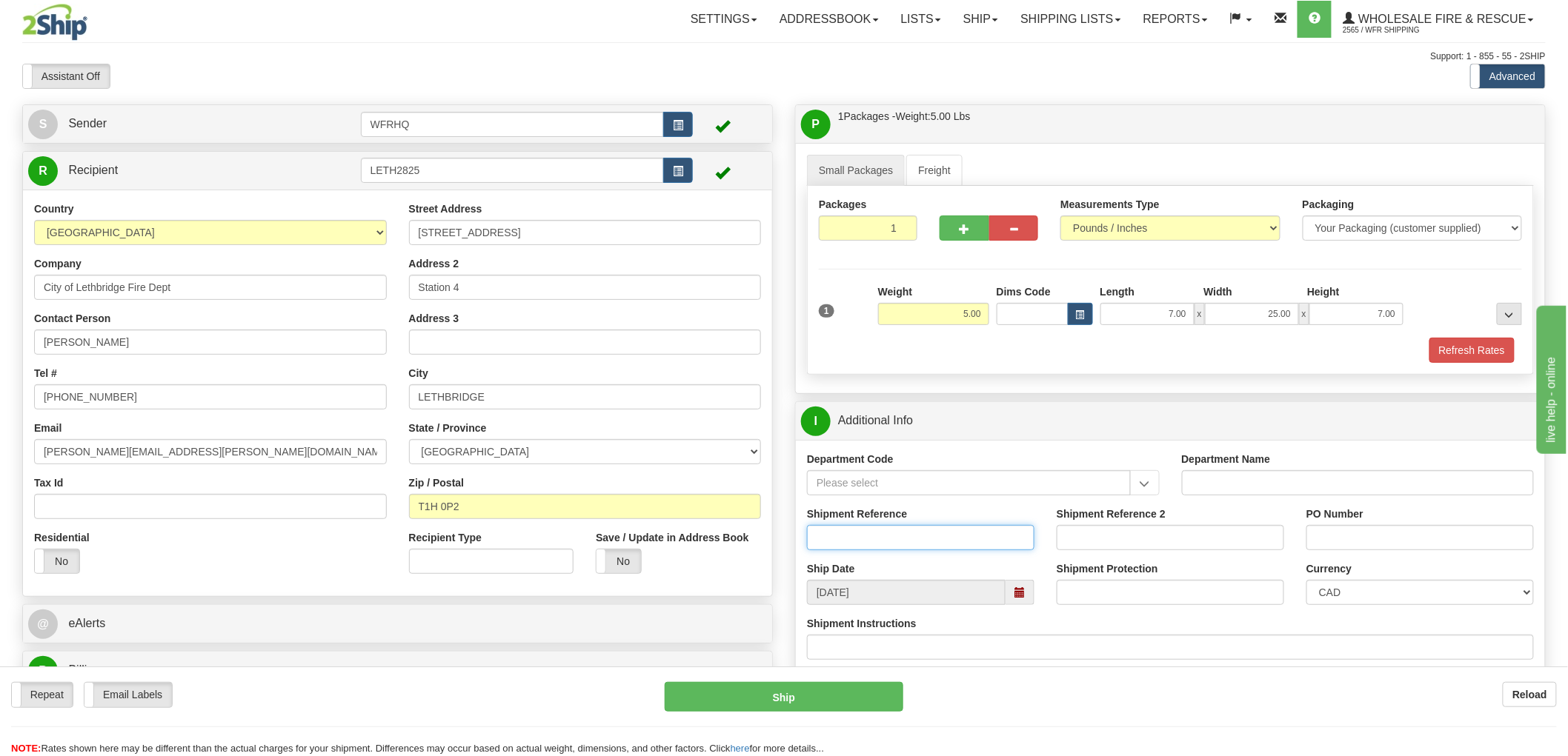
click at [883, 541] on input "Shipment Reference" at bounding box center [921, 538] width 228 height 25
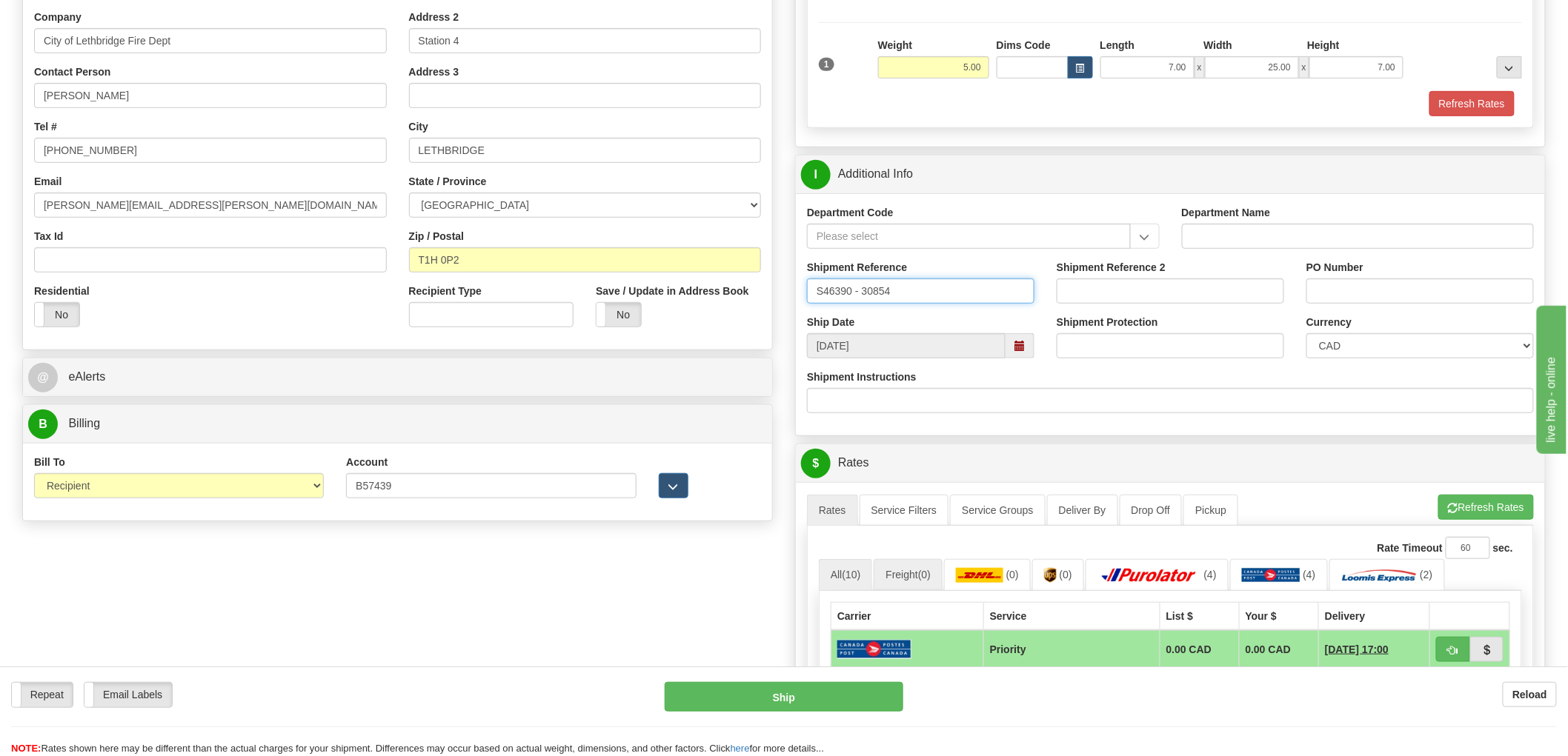
scroll to position [493, 0]
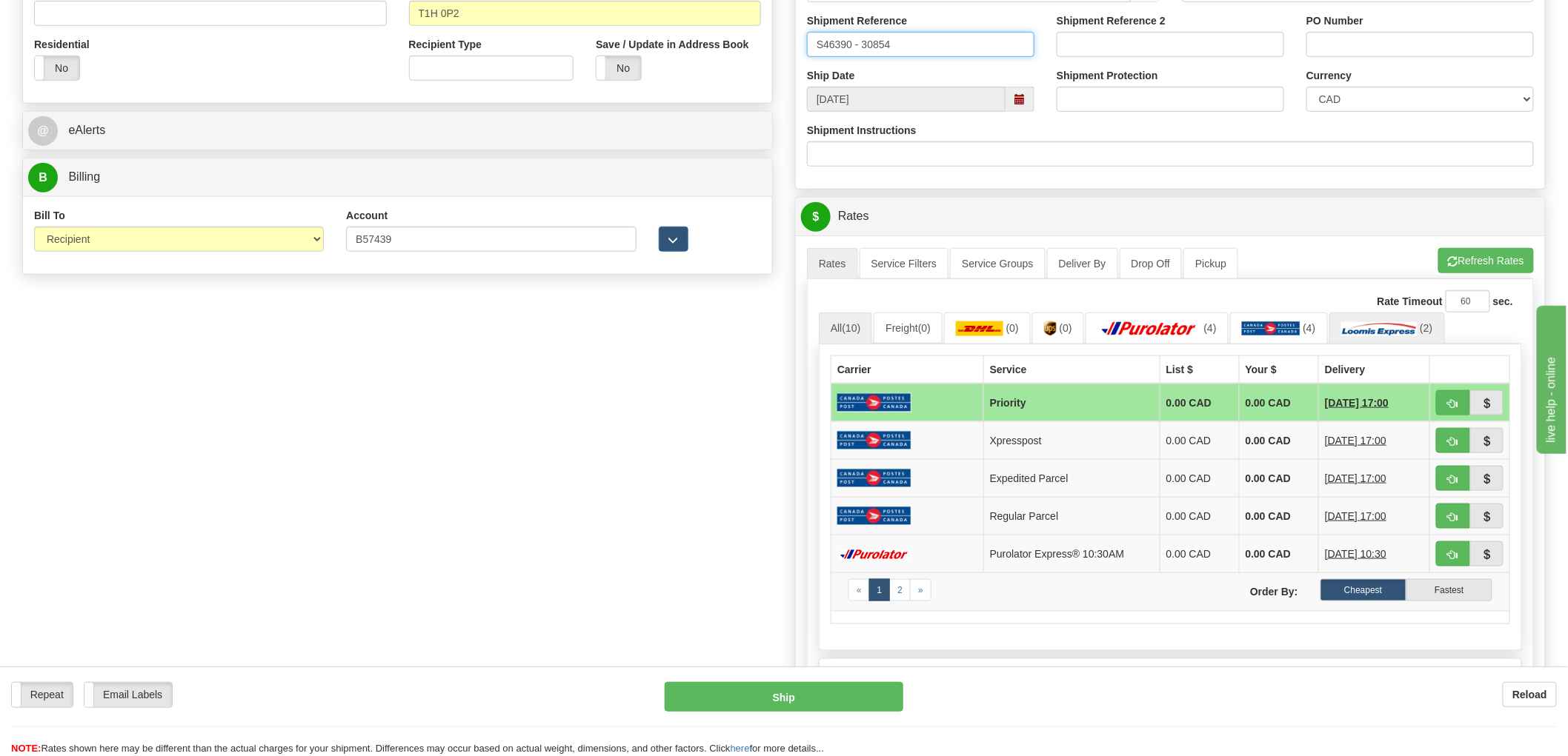
type input "S46390 - 30854"
click at [1386, 332] on img at bounding box center [1379, 329] width 76 height 15
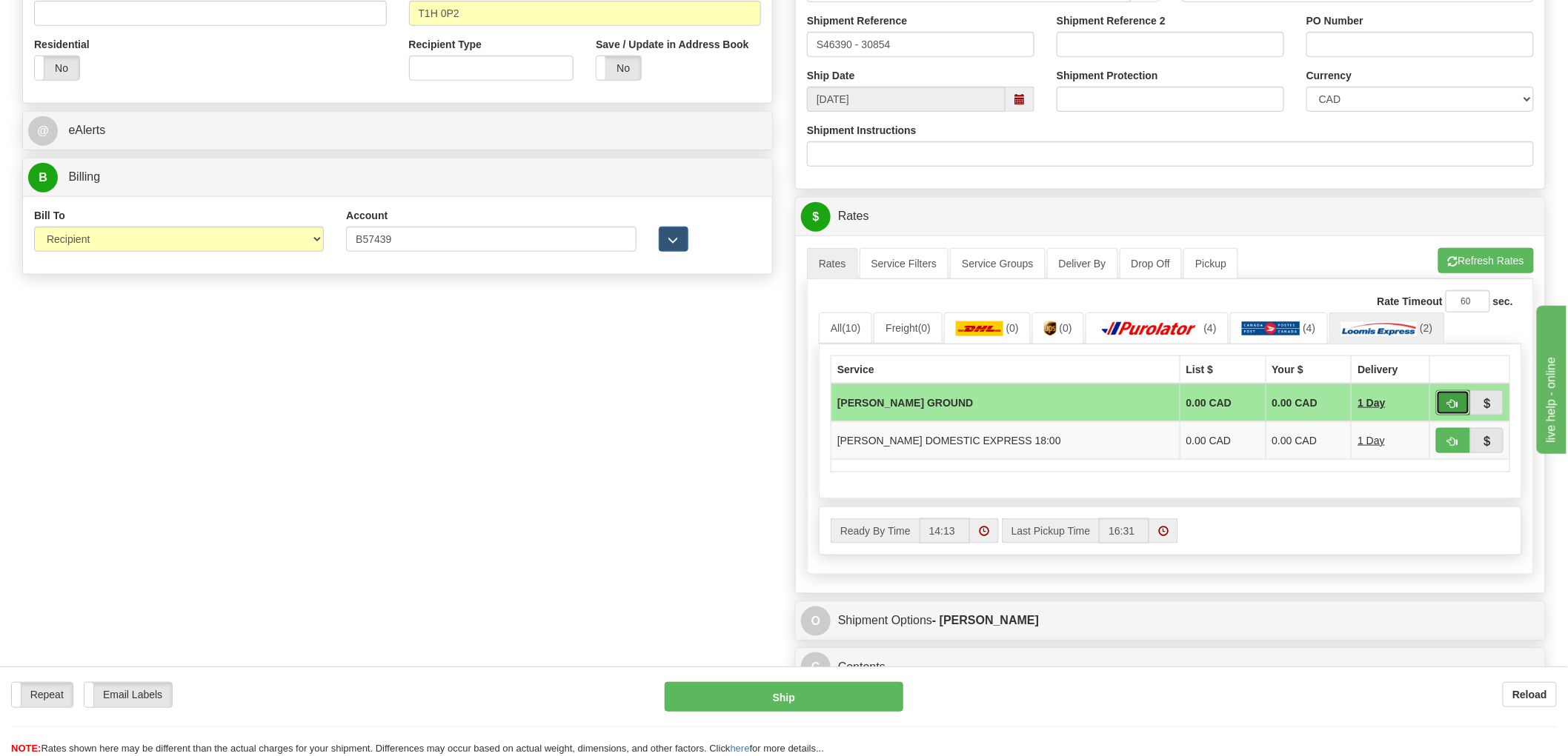
click at [1461, 402] on button "button" at bounding box center [1453, 403] width 34 height 25
type input "DD"
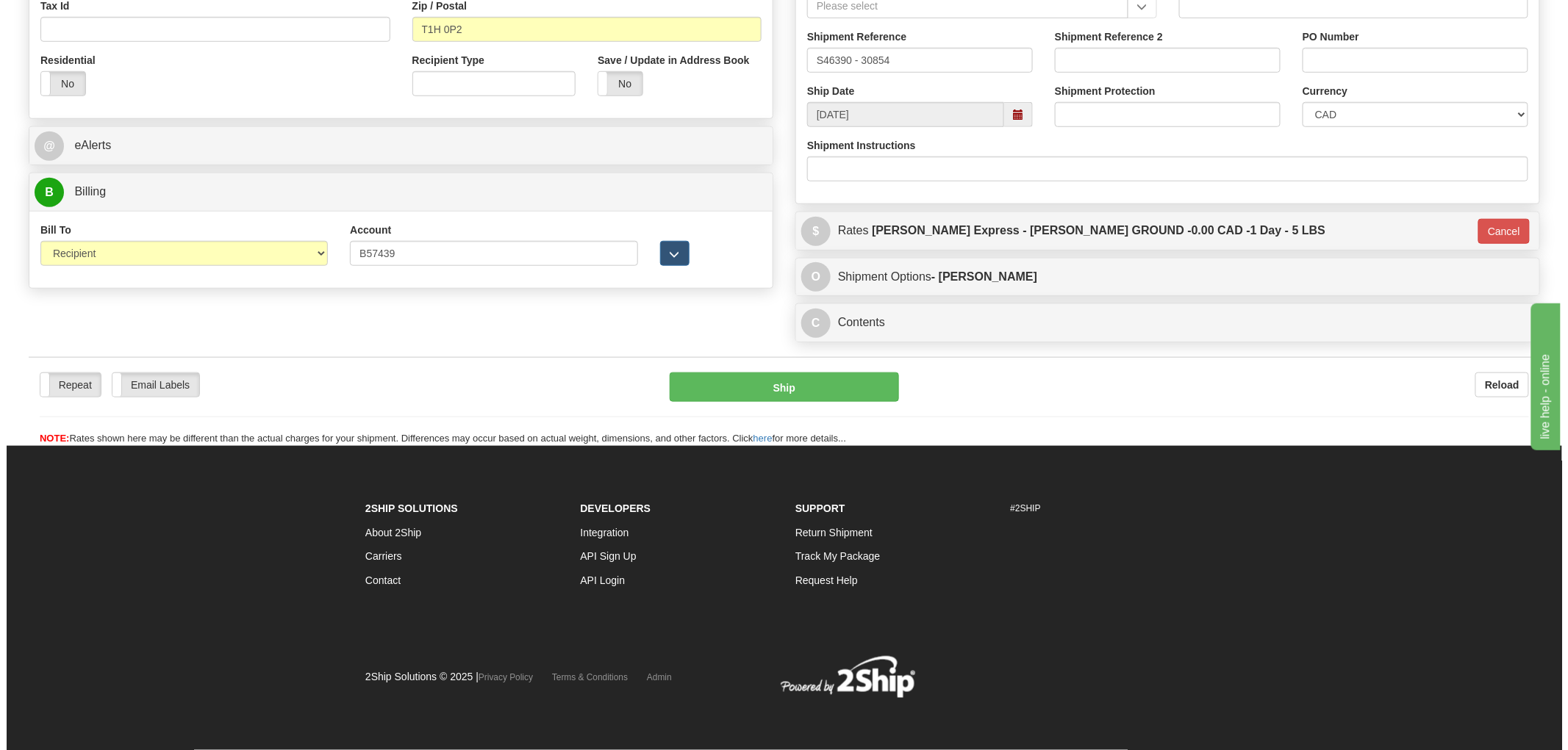
scroll to position [476, 0]
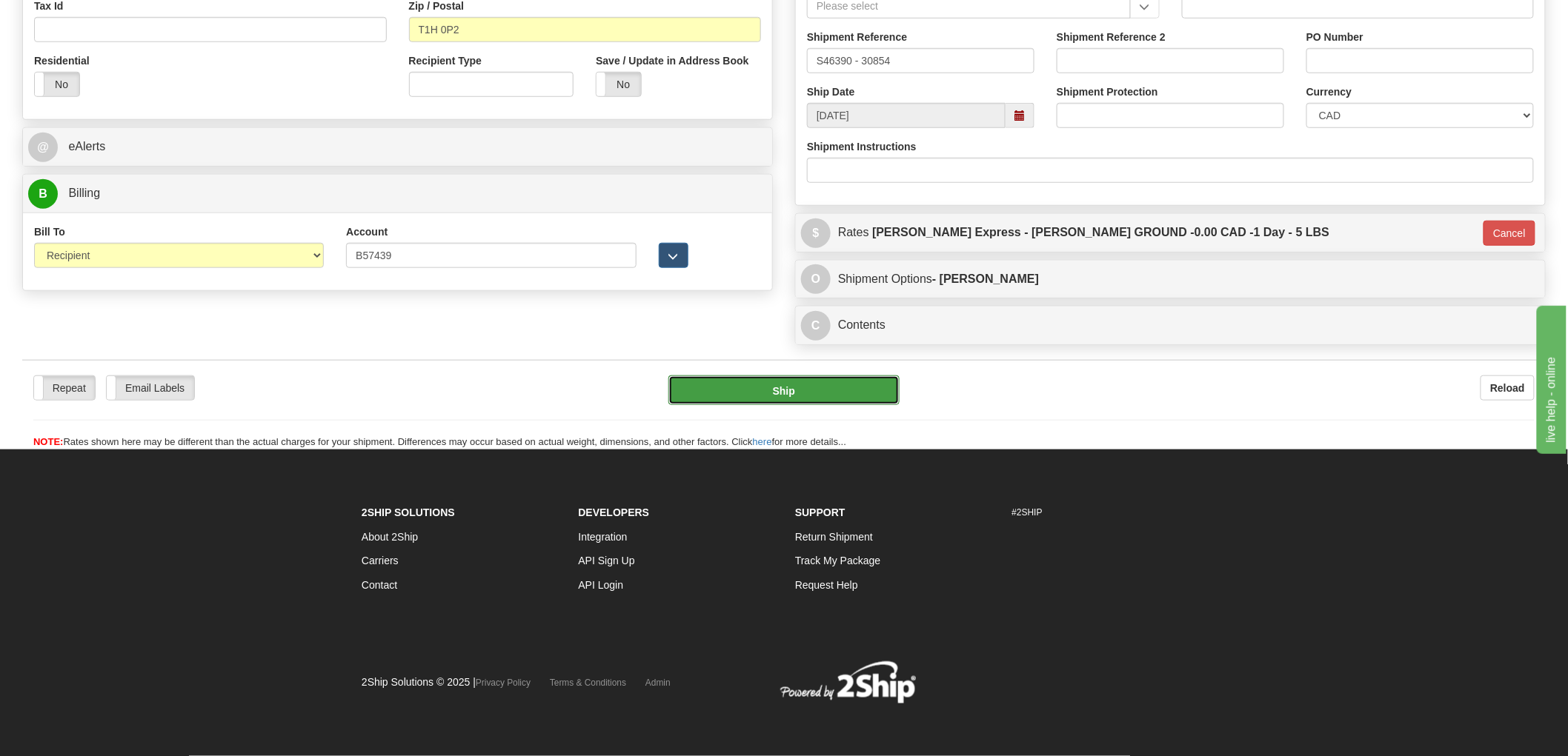
click at [787, 395] on button "Ship" at bounding box center [784, 391] width 232 height 30
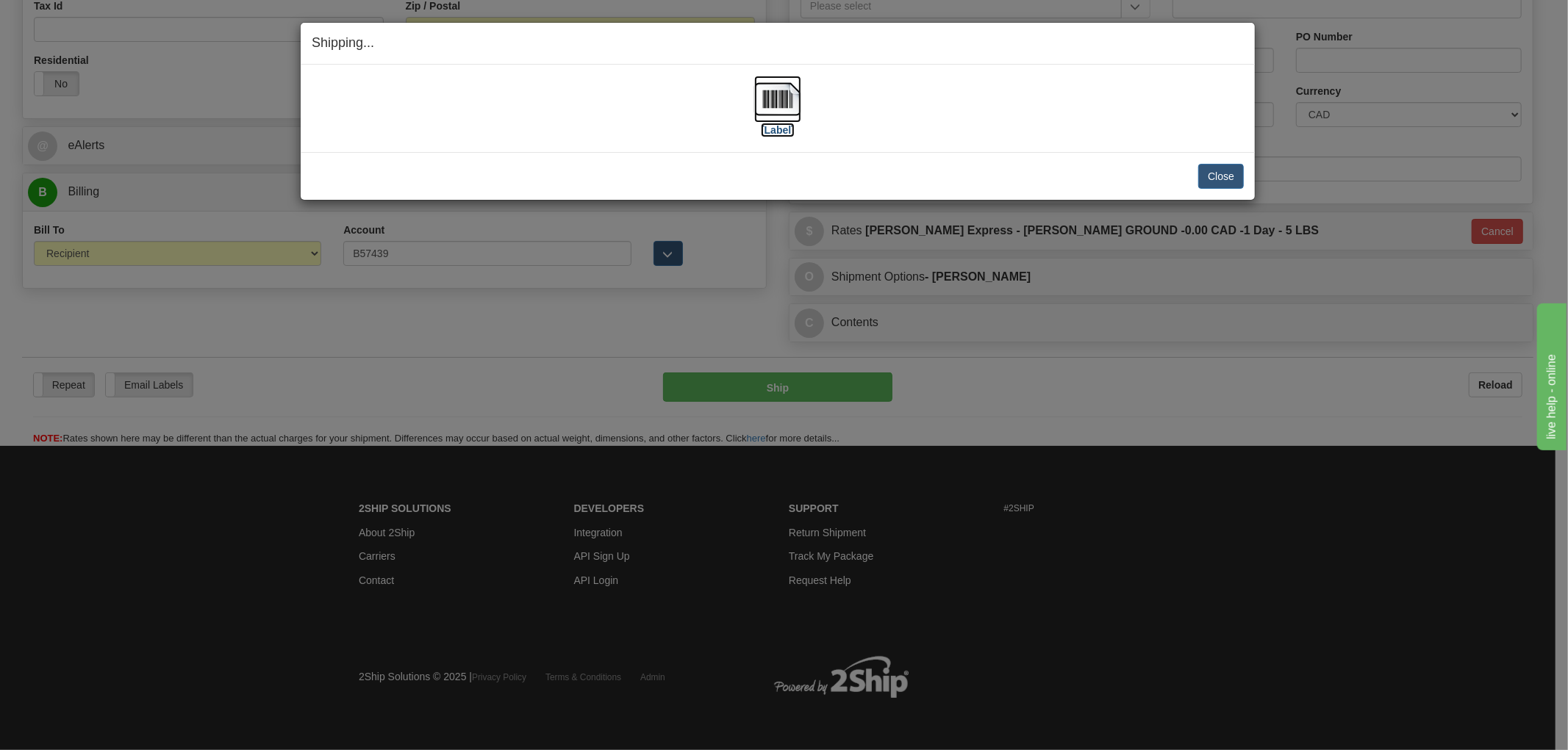
click at [785, 104] on img at bounding box center [778, 99] width 47 height 47
click at [972, 122] on div "[Label]" at bounding box center [778, 108] width 932 height 65
click at [1227, 178] on button "Close" at bounding box center [1220, 176] width 45 height 25
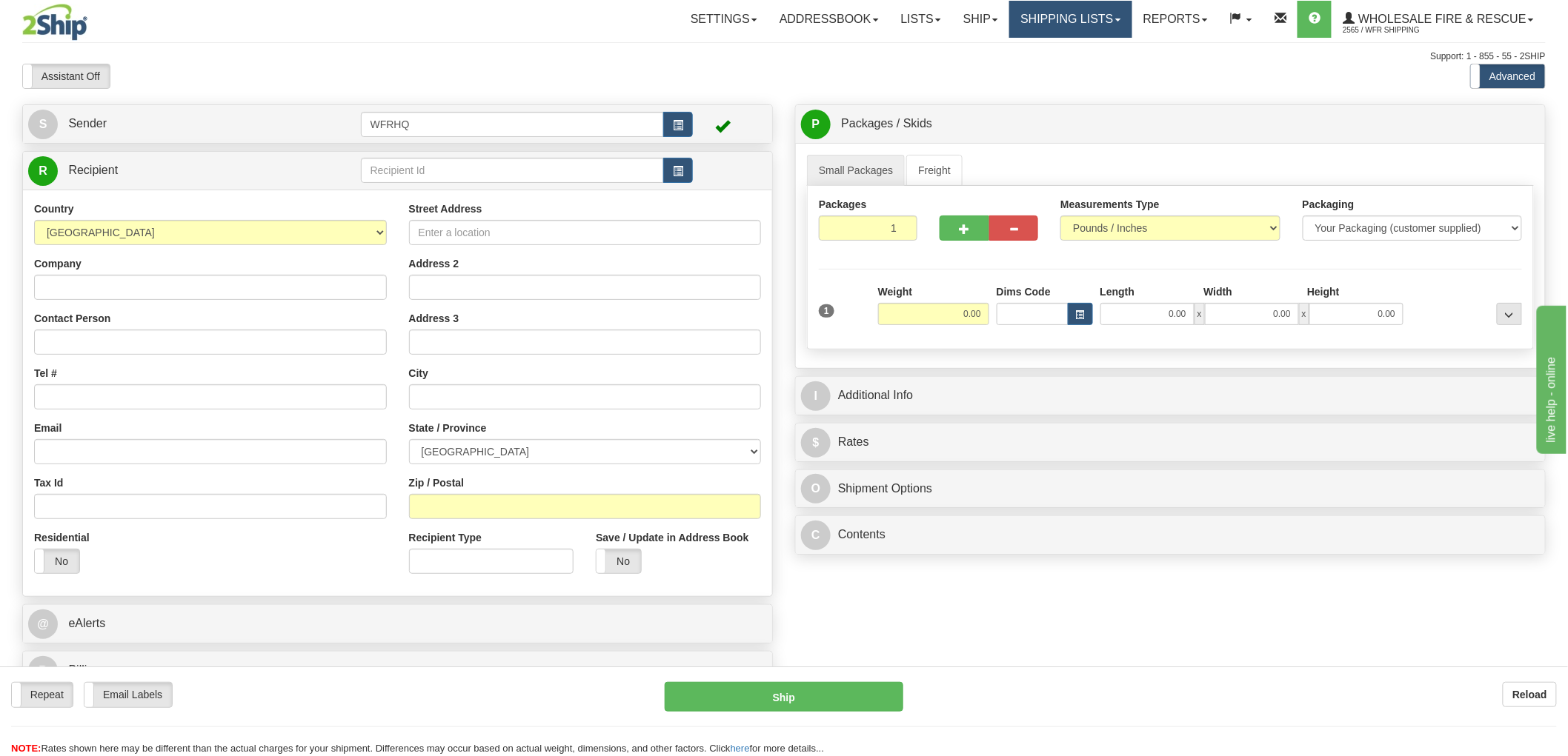
click at [1061, 18] on link "Shipping lists" at bounding box center [1071, 19] width 123 height 37
click at [1068, 46] on span "Current Shipments" at bounding box center [1045, 52] width 87 height 12
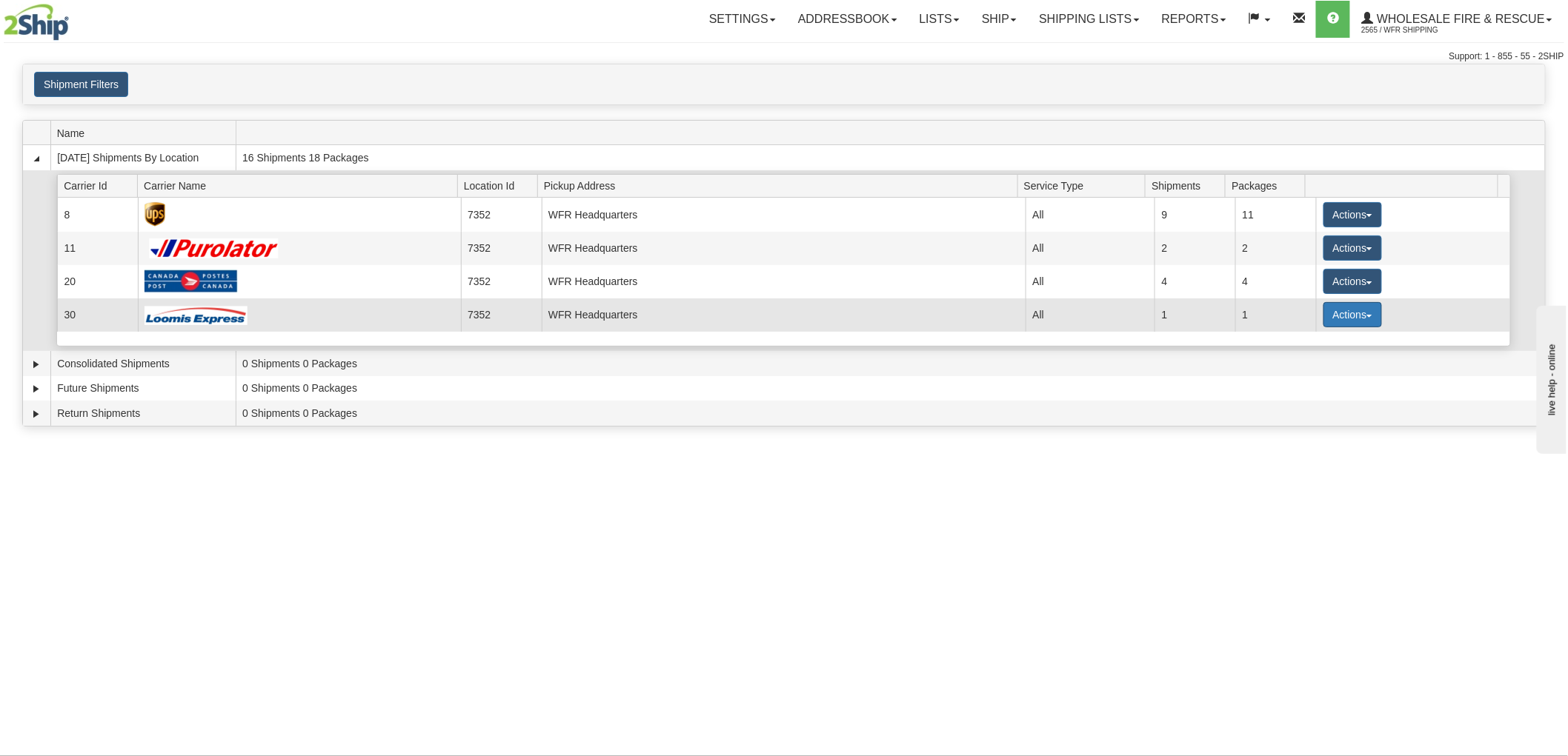
click at [1360, 319] on button "Actions" at bounding box center [1353, 314] width 60 height 25
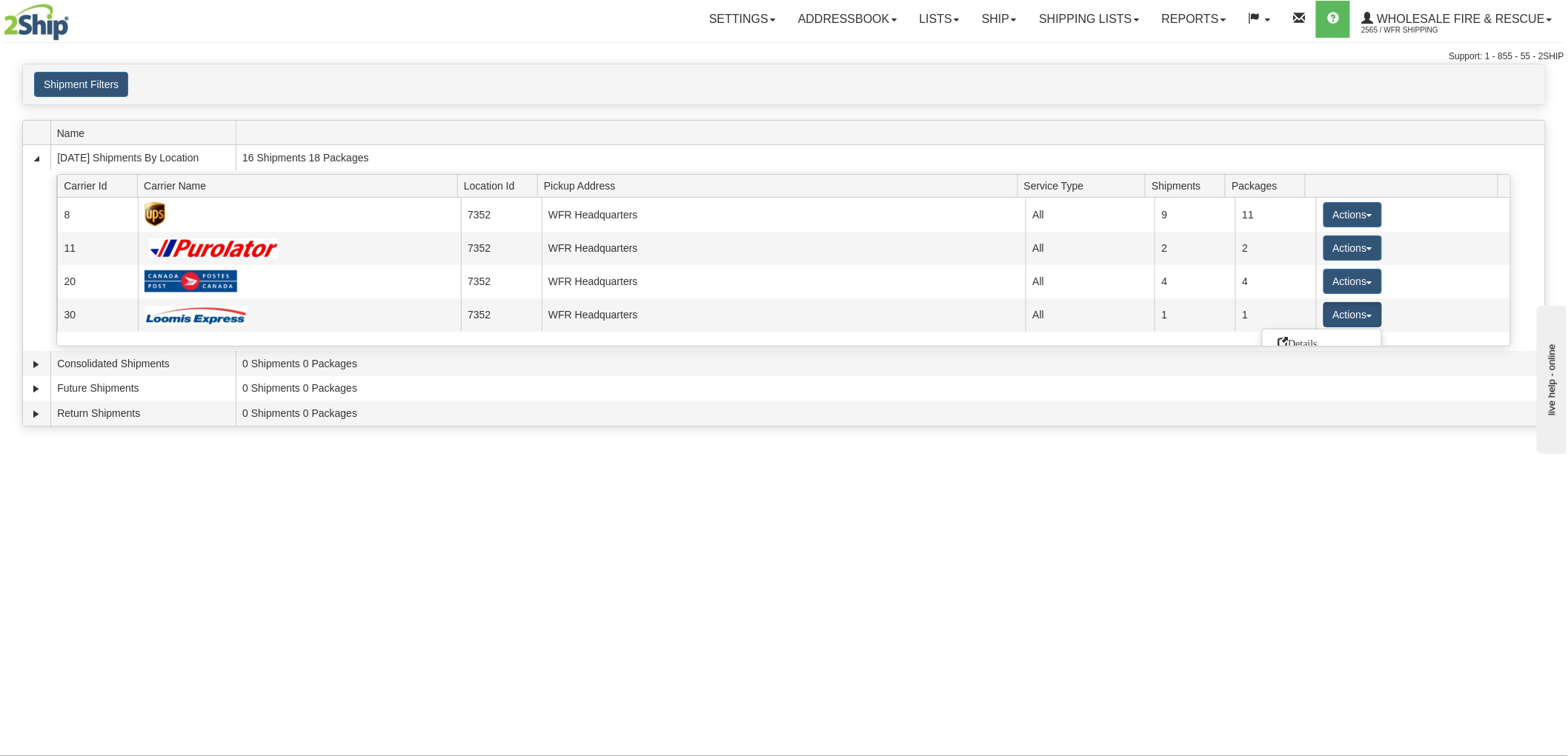
click at [1238, 608] on div "Toggle navigation Settings Shipping Preferences Fields Preferences New Recipien…" at bounding box center [784, 378] width 1568 height 756
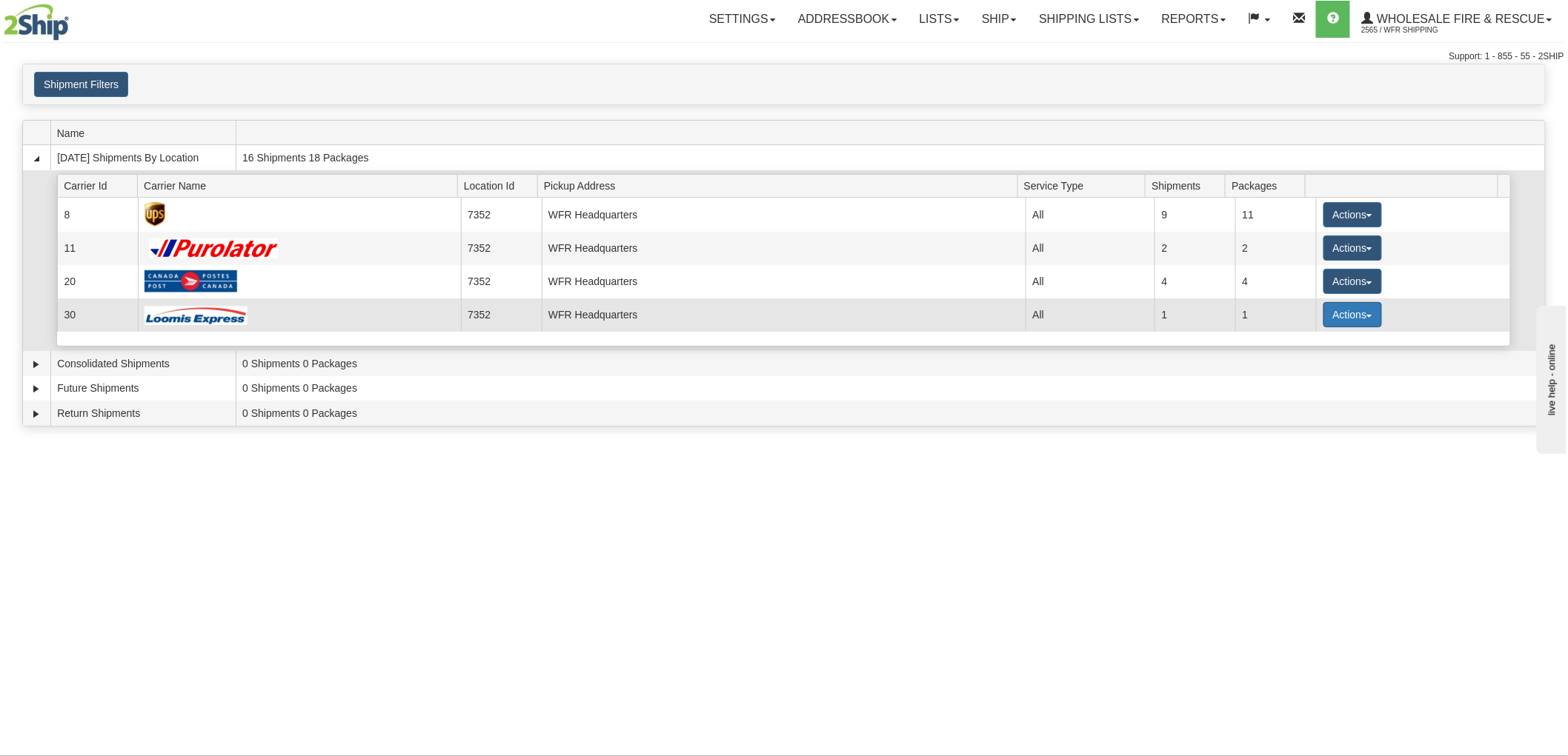
click at [1345, 314] on button "Actions" at bounding box center [1353, 314] width 60 height 25
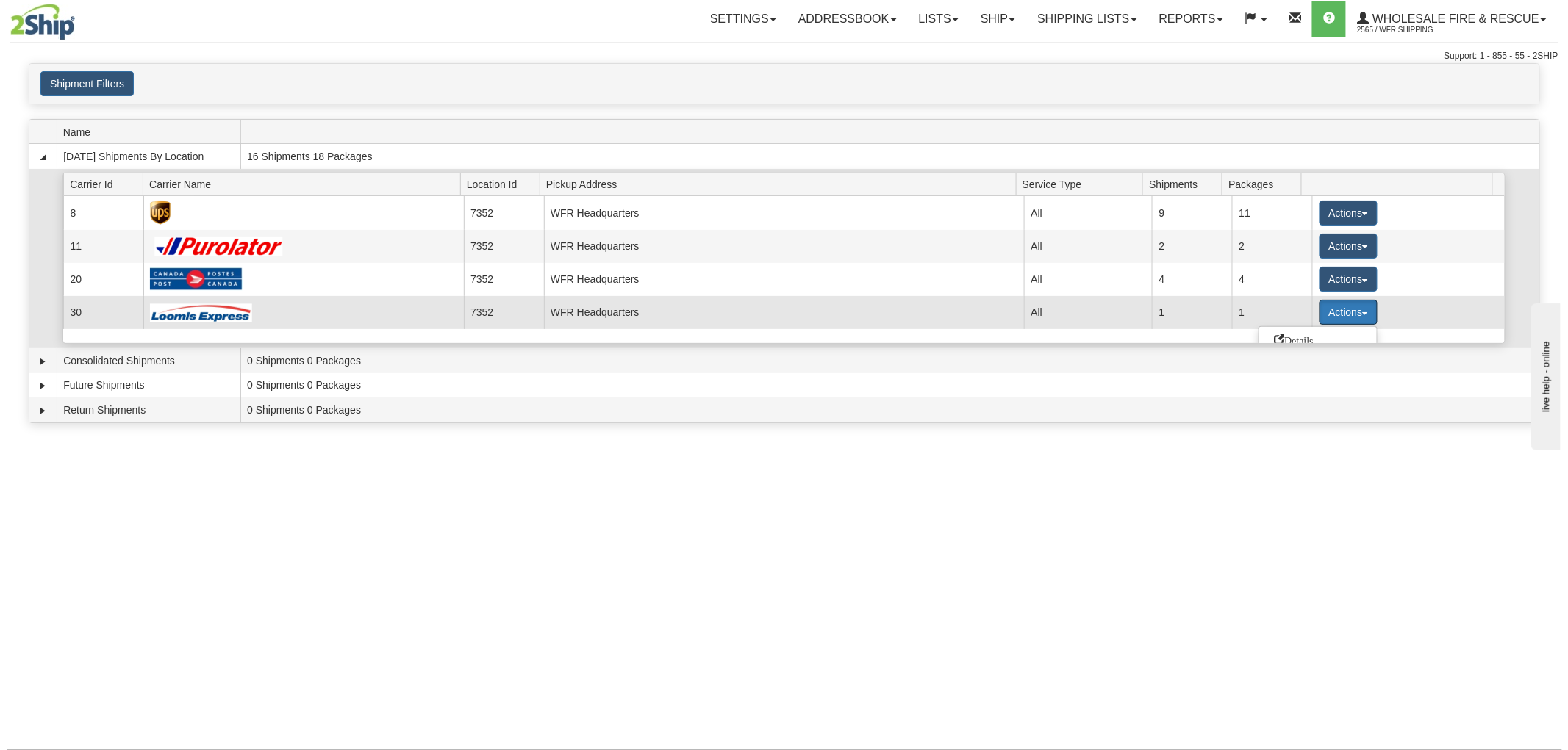
scroll to position [82, 0]
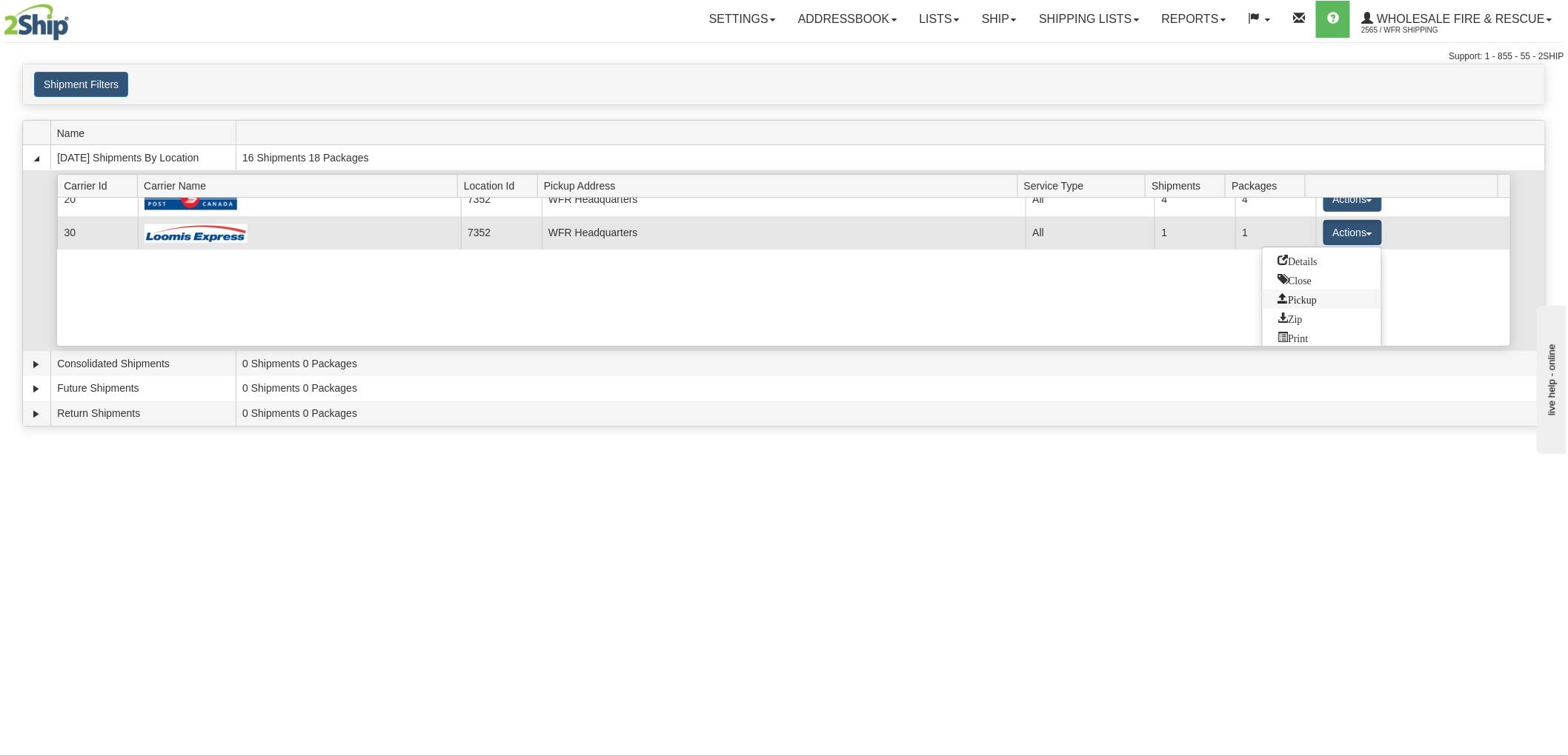
click at [1316, 299] on span "Pickup" at bounding box center [1297, 299] width 39 height 11
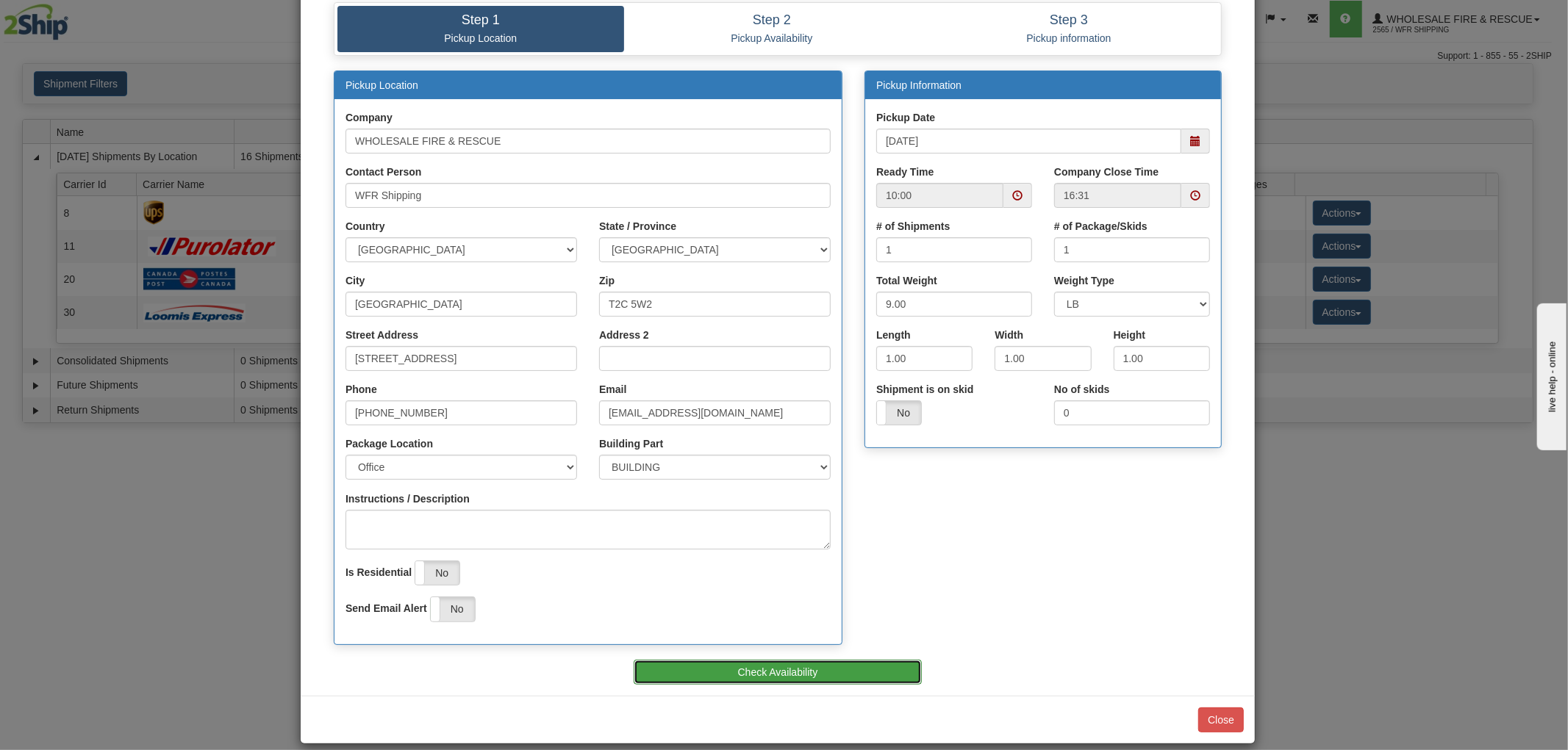
click at [796, 669] on button "Check Availability" at bounding box center [778, 672] width 289 height 25
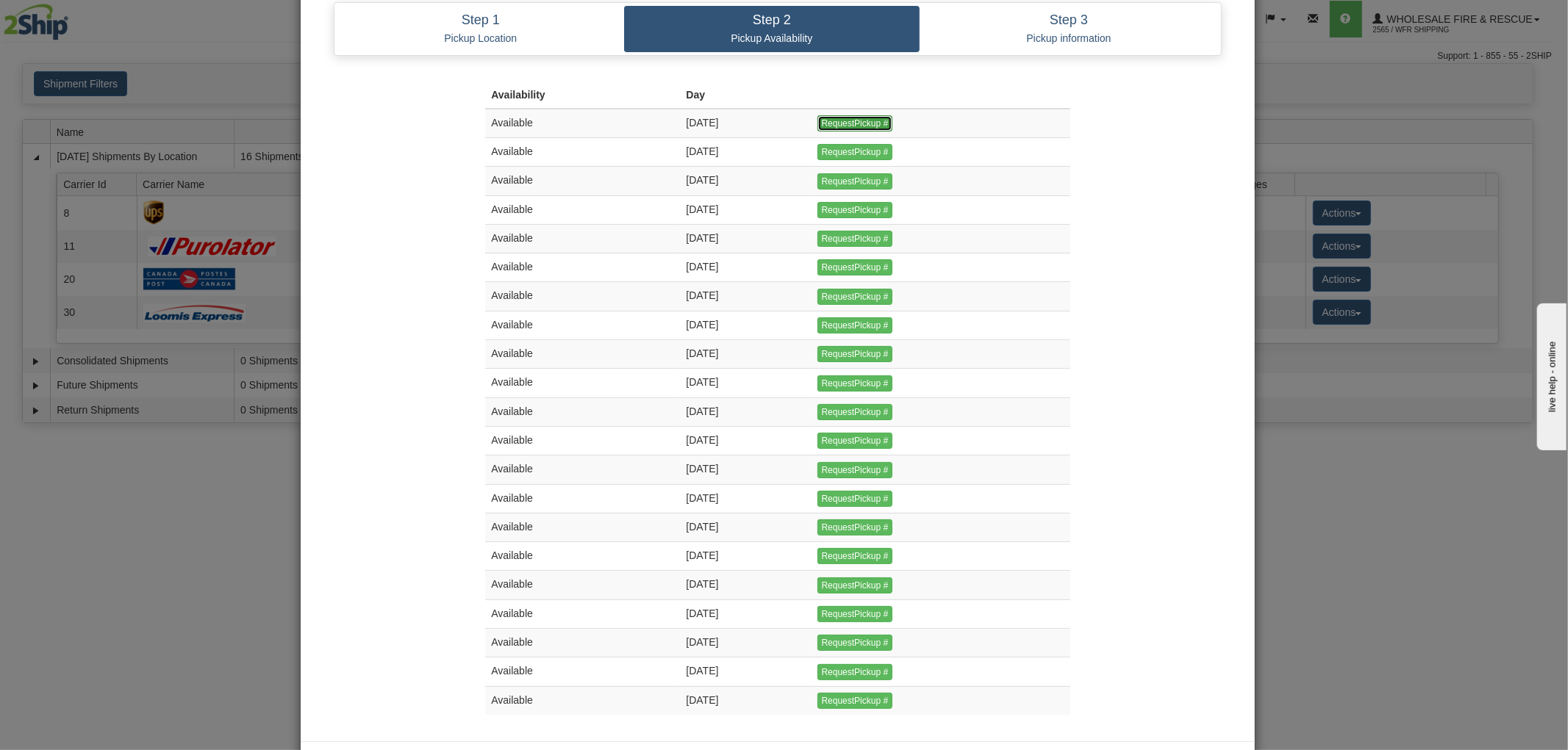
click at [874, 123] on input "RequestPickup #" at bounding box center [854, 123] width 76 height 17
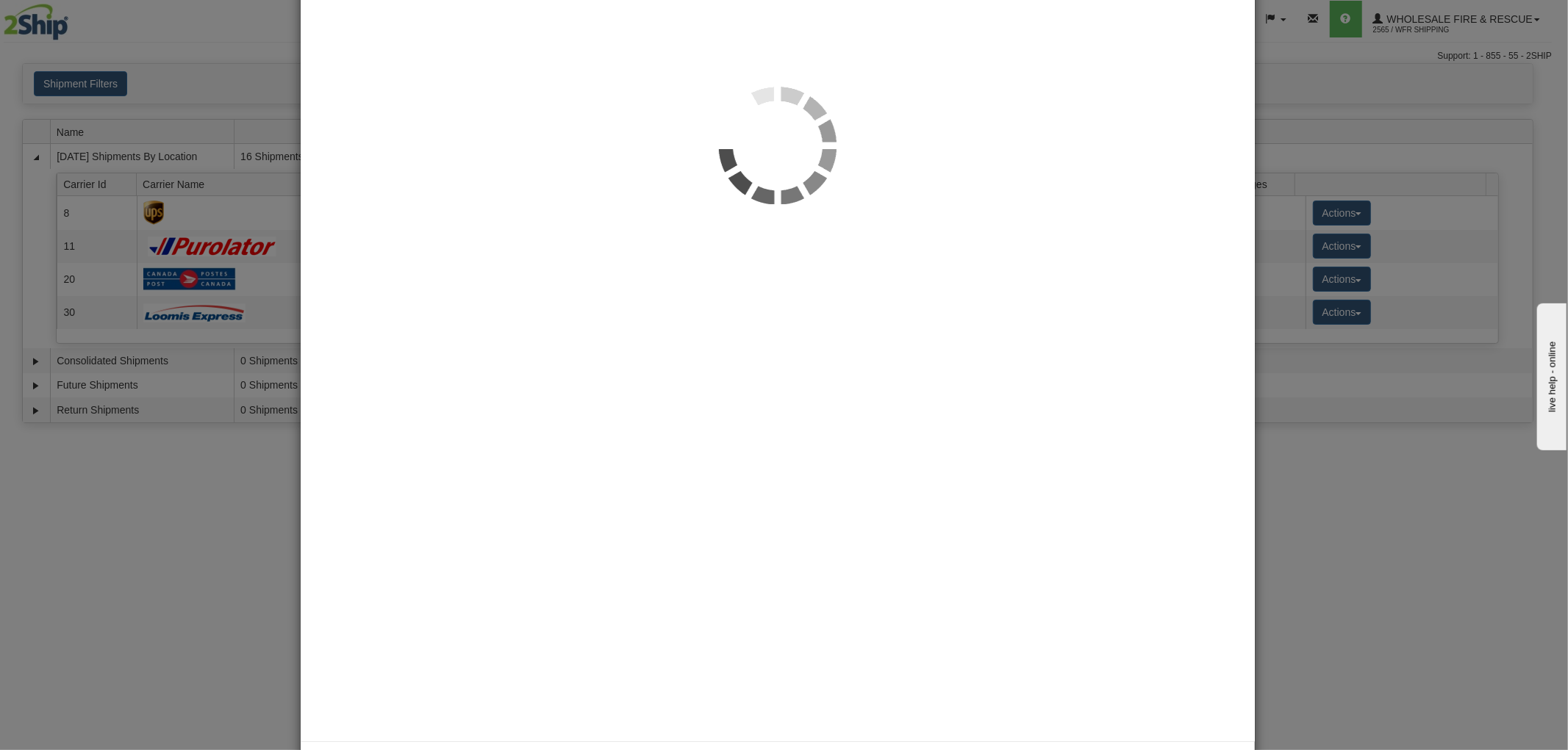
scroll to position [0, 0]
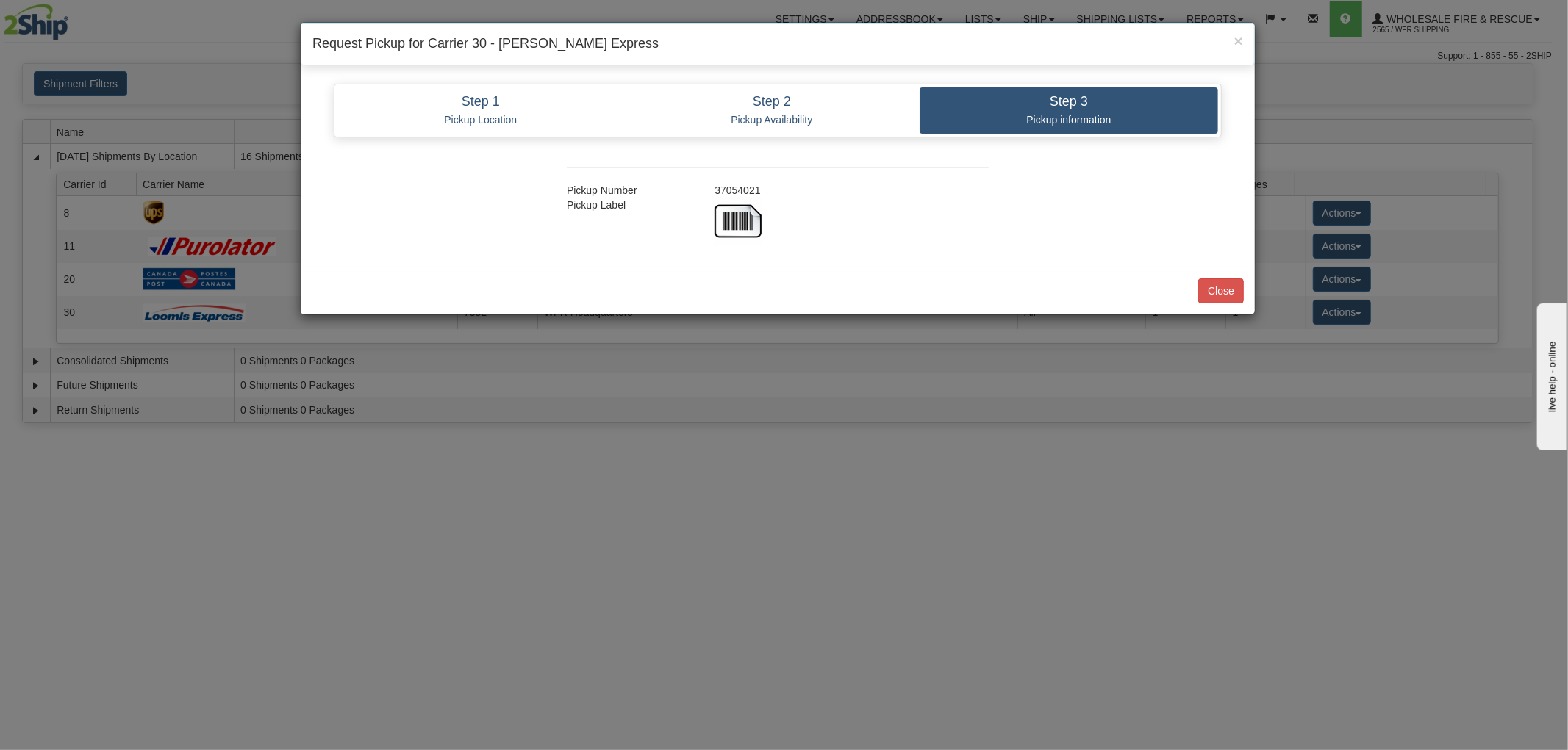
drag, startPoint x: 759, startPoint y: 191, endPoint x: 711, endPoint y: 191, distance: 48.0
click at [711, 191] on div "37054021" at bounding box center [851, 190] width 296 height 15
copy div "37054021"
click at [746, 226] on img at bounding box center [738, 221] width 47 height 47
